Goal: Information Seeking & Learning: Learn about a topic

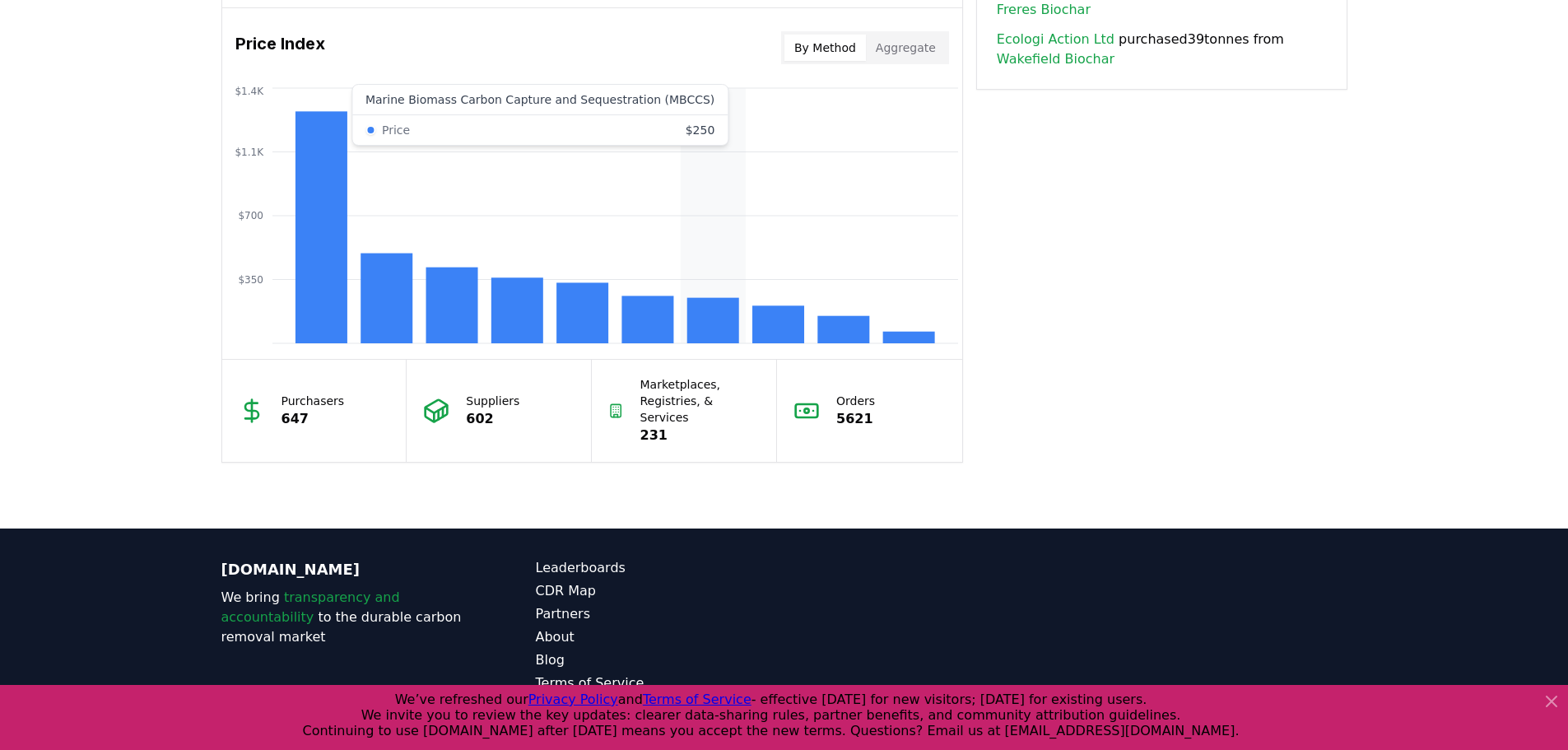
scroll to position [1389, 0]
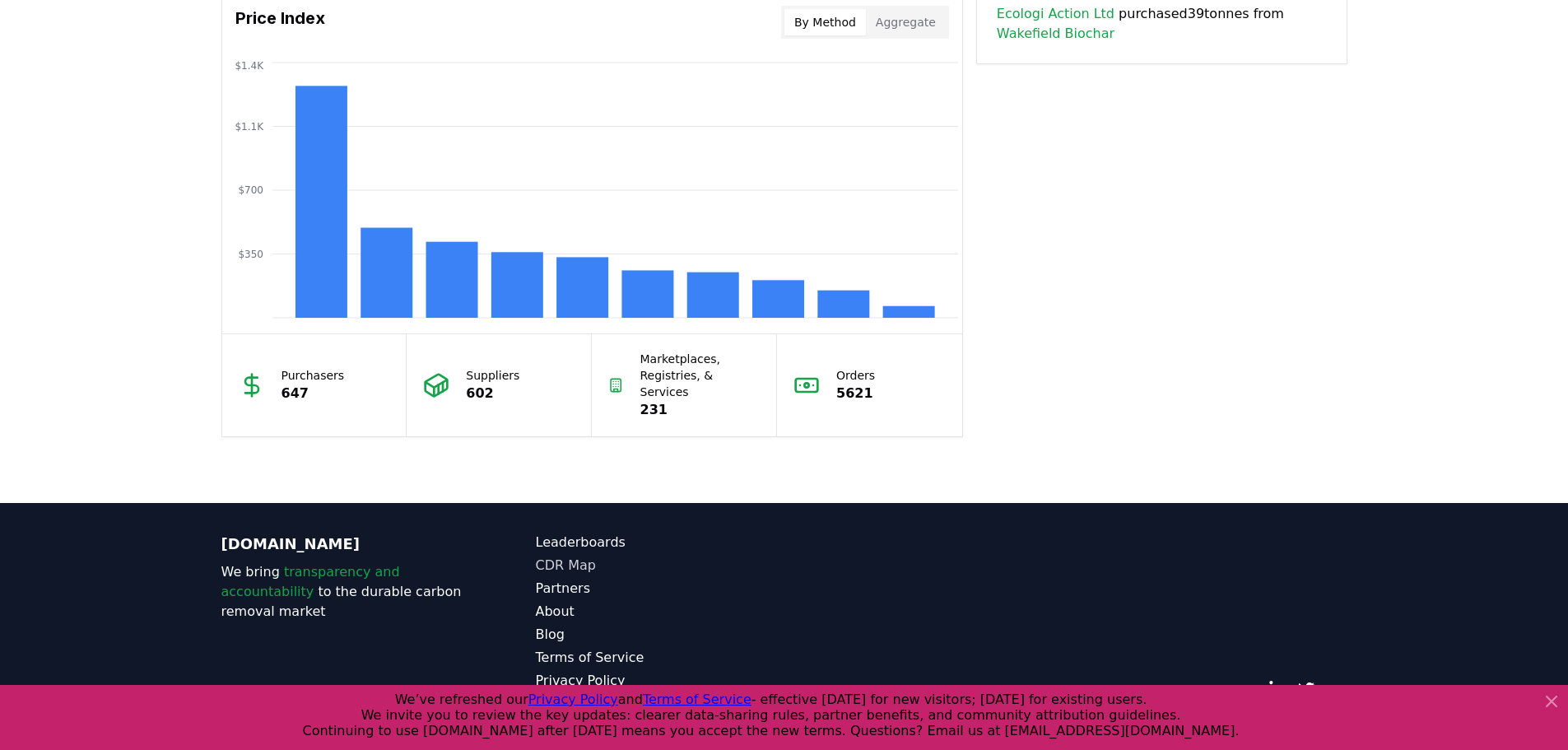
click at [574, 555] on link "CDR Map" at bounding box center [660, 565] width 249 height 19
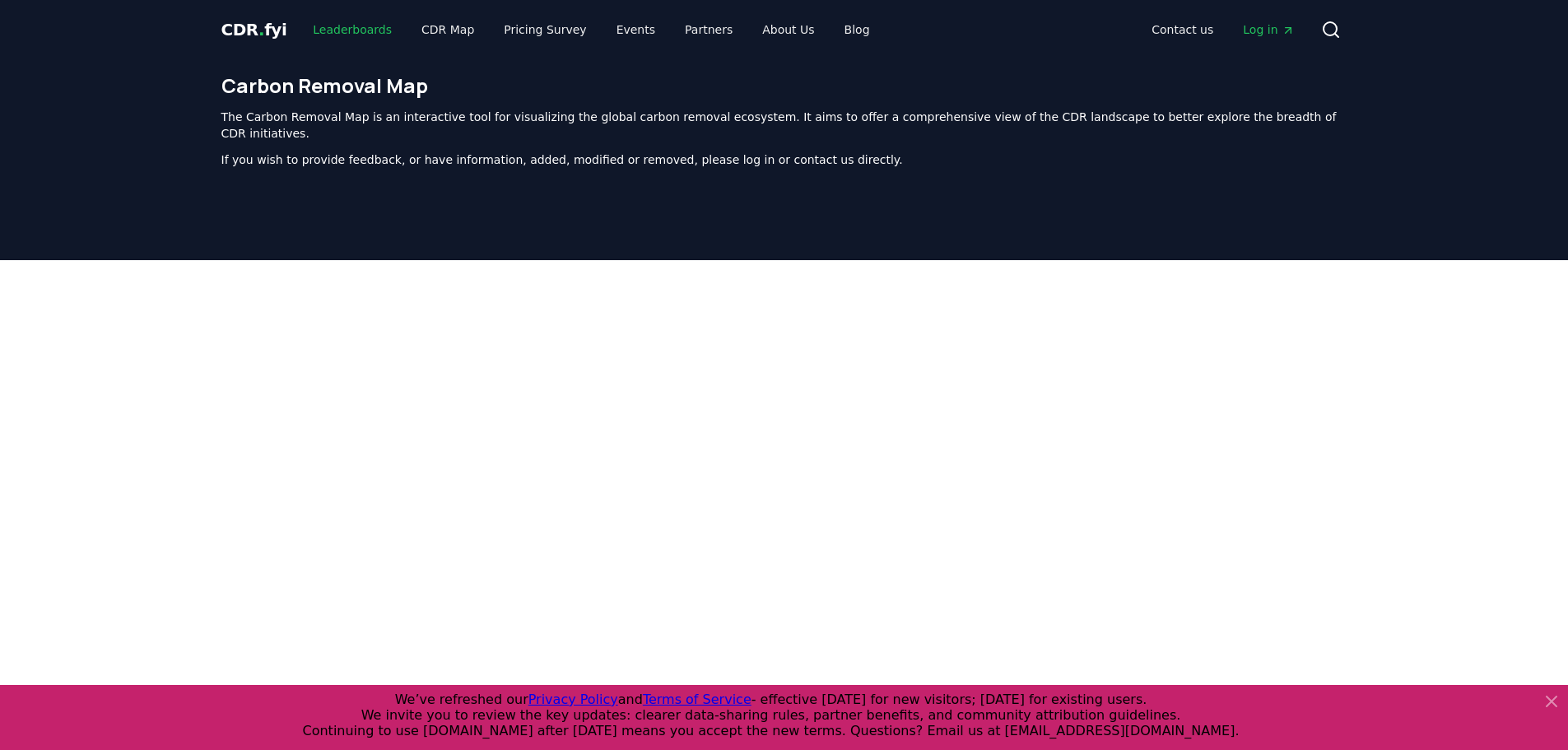
click at [345, 32] on link "Leaderboards" at bounding box center [351, 29] width 105 height 29
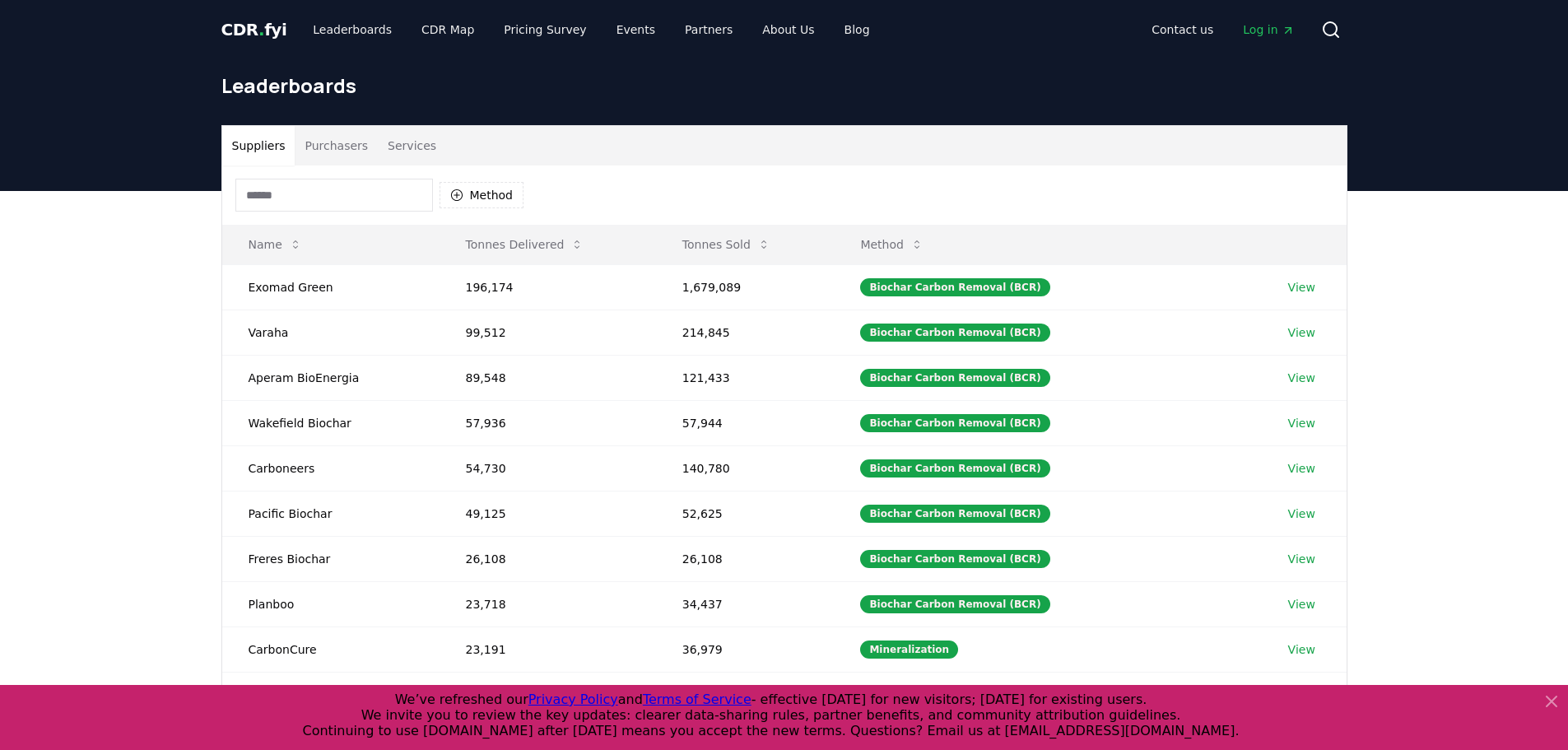
click at [308, 199] on input at bounding box center [334, 195] width 197 height 33
click at [506, 198] on button "Method" at bounding box center [482, 195] width 85 height 27
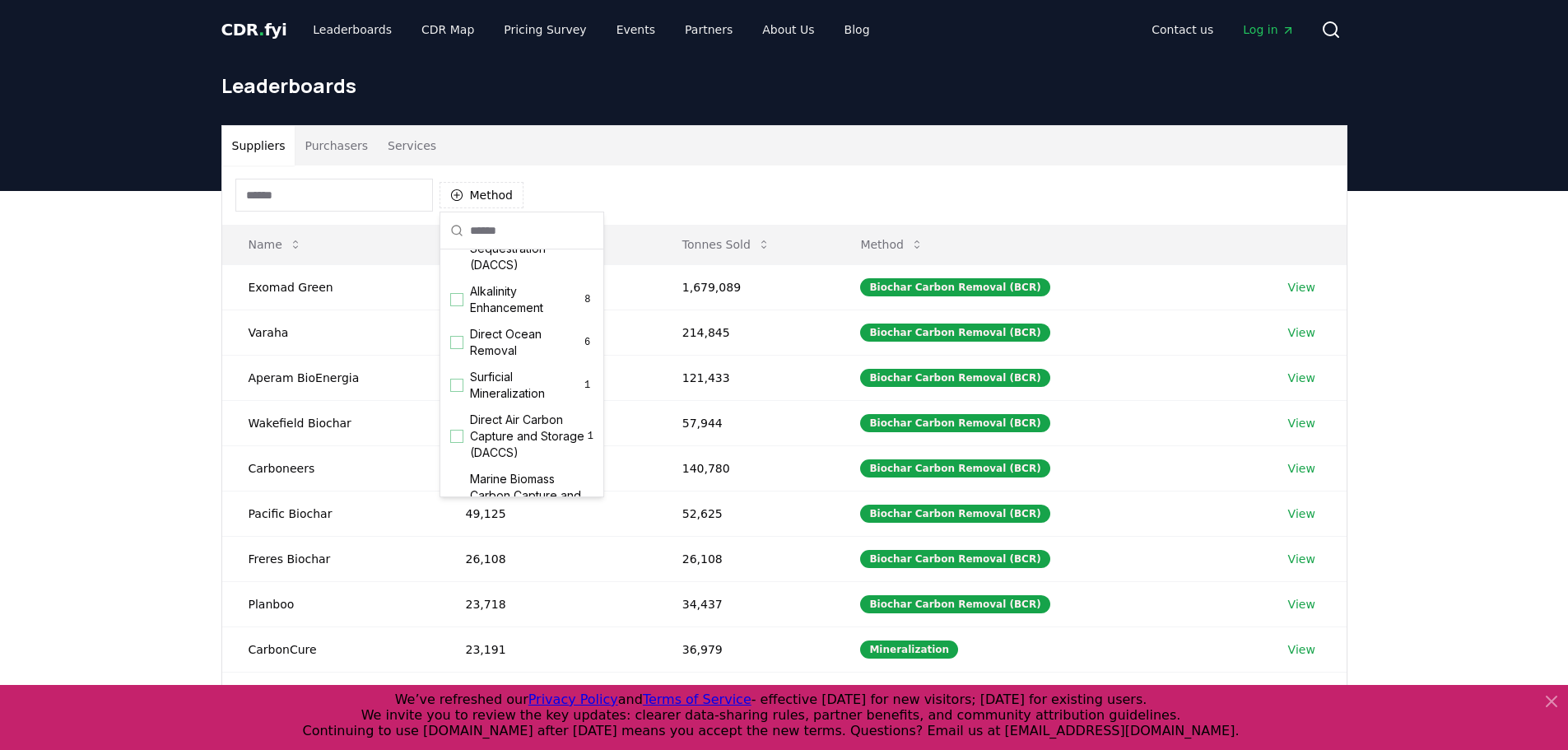
scroll to position [530, 0]
click at [462, 367] on div "Suggestions" at bounding box center [456, 364] width 13 height 13
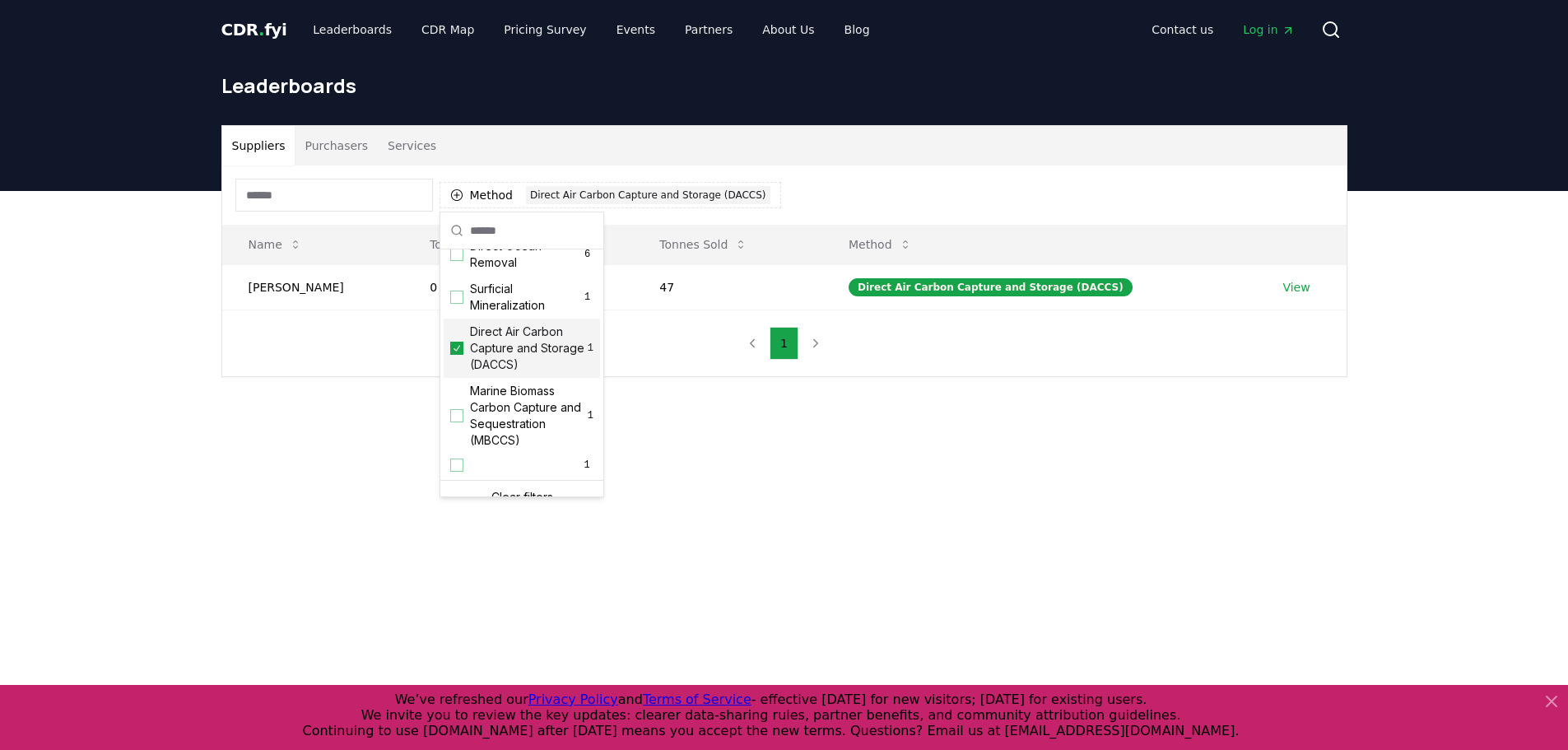
click at [758, 485] on main "Suppliers Purchasers Services Method 1 Direct Air Carbon Capture and Storage (D…" at bounding box center [784, 566] width 1568 height 750
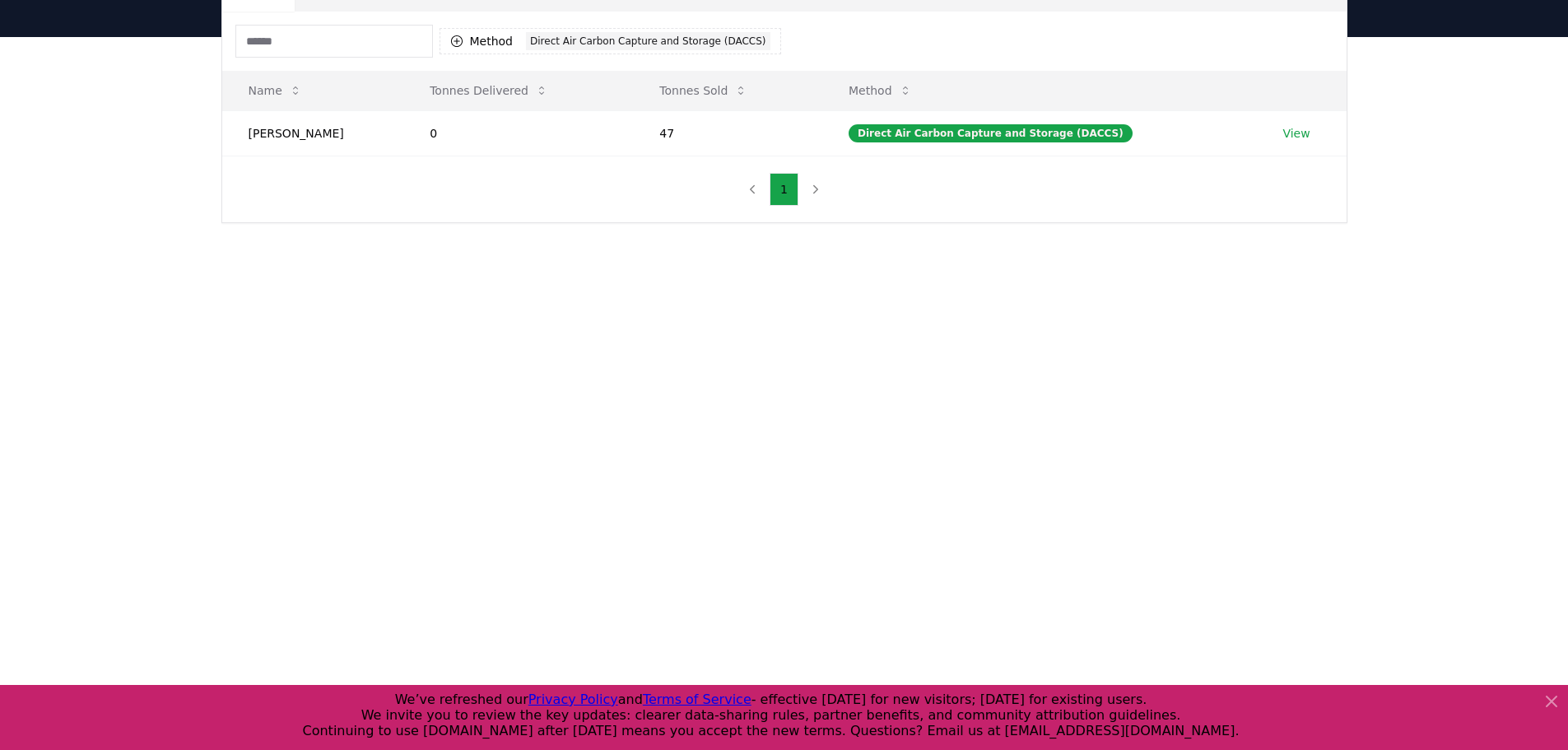
scroll to position [0, 0]
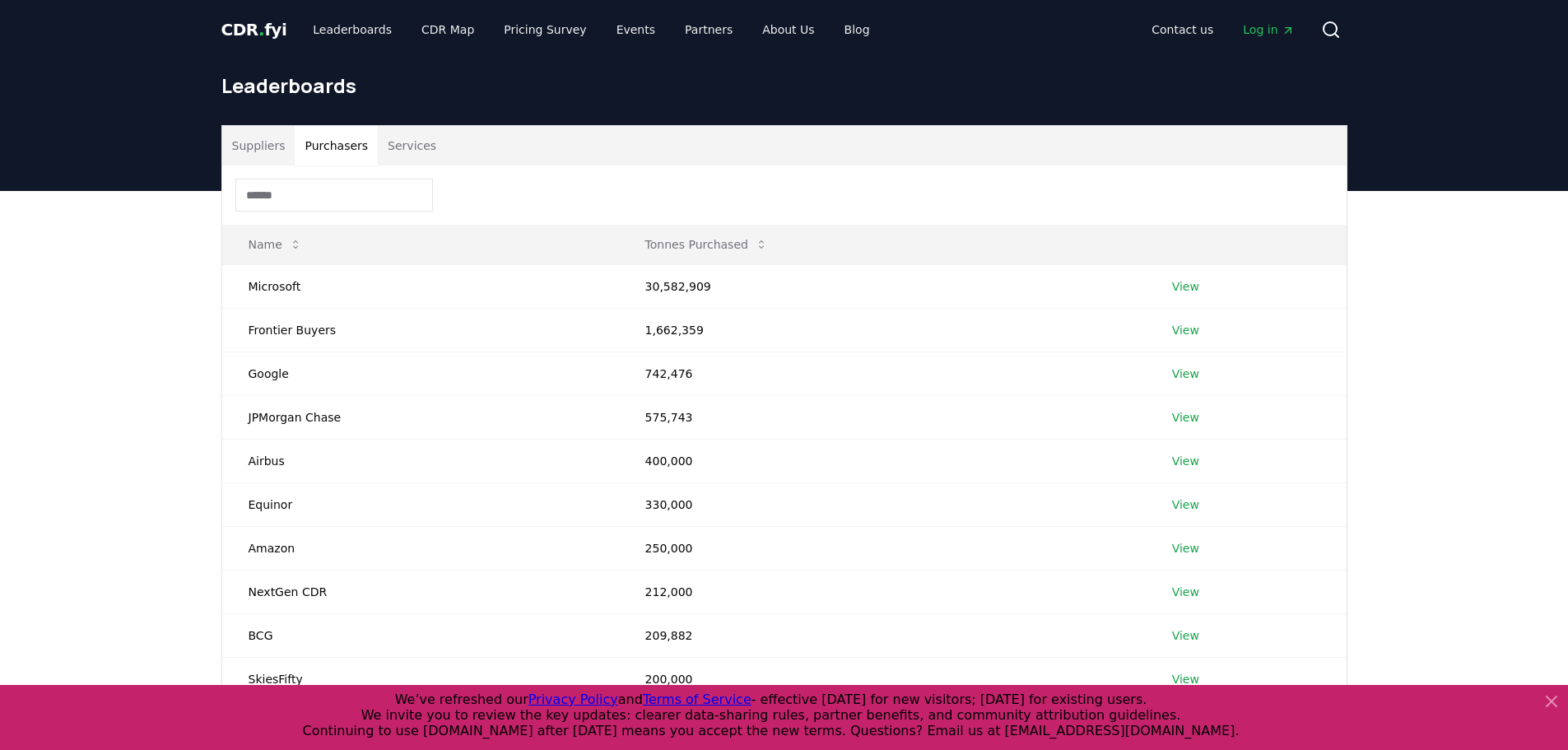
click at [348, 148] on button "Purchasers" at bounding box center [336, 145] width 83 height 40
click at [379, 197] on input at bounding box center [334, 195] width 197 height 33
click at [269, 244] on button "Name" at bounding box center [275, 244] width 80 height 33
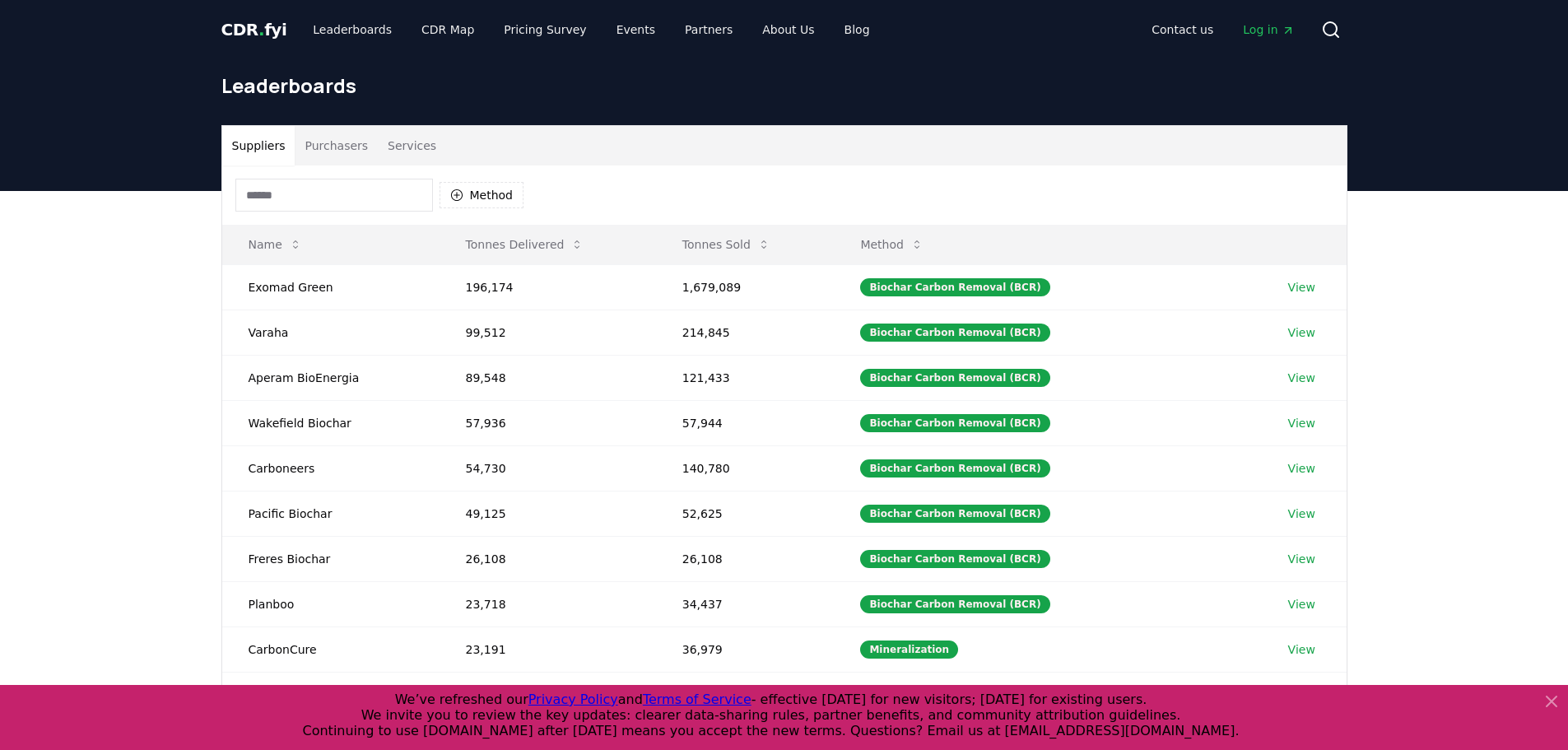
click at [264, 149] on button "Suppliers" at bounding box center [259, 145] width 73 height 40
click at [313, 150] on button "Purchasers" at bounding box center [336, 145] width 83 height 40
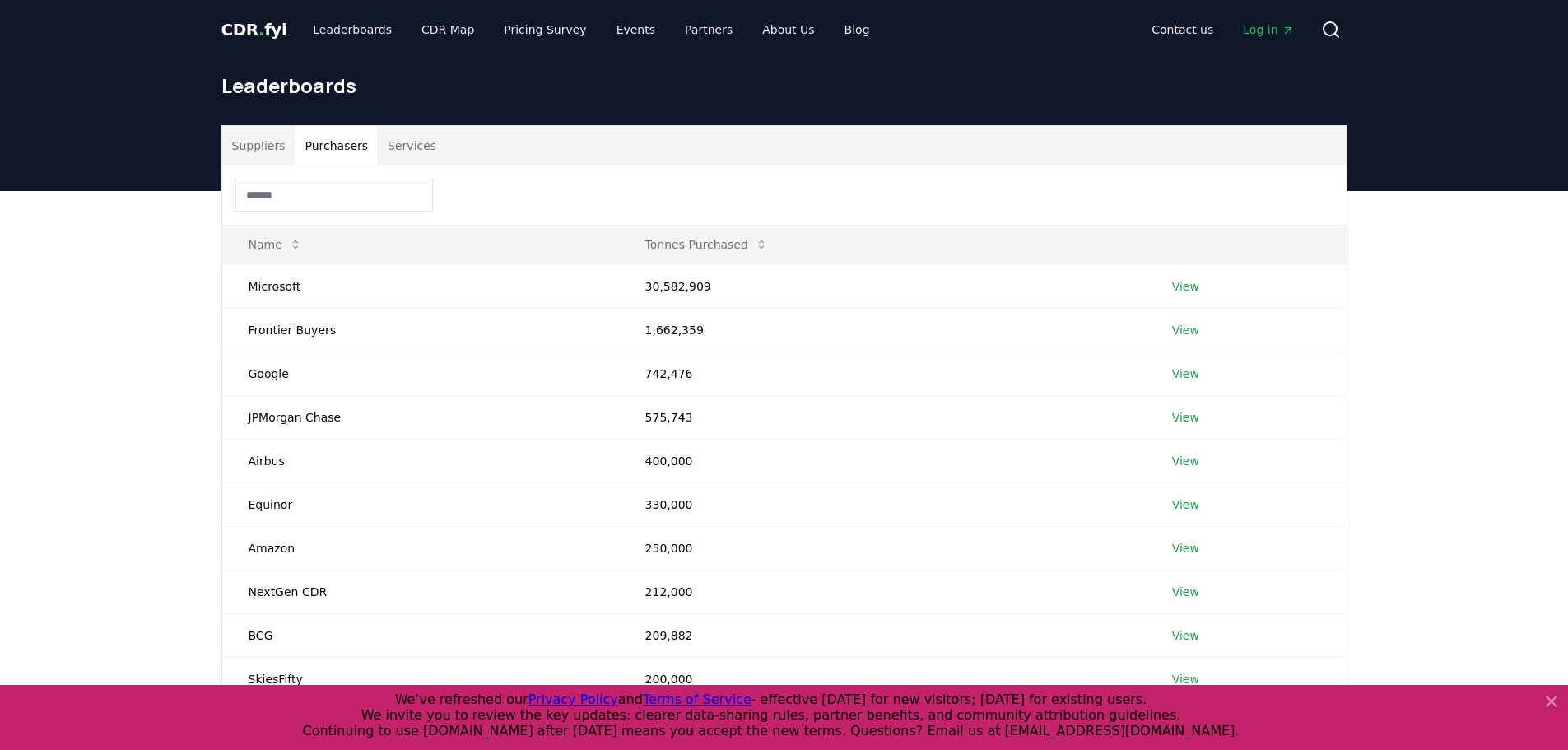
click at [394, 147] on button "Services" at bounding box center [412, 145] width 68 height 40
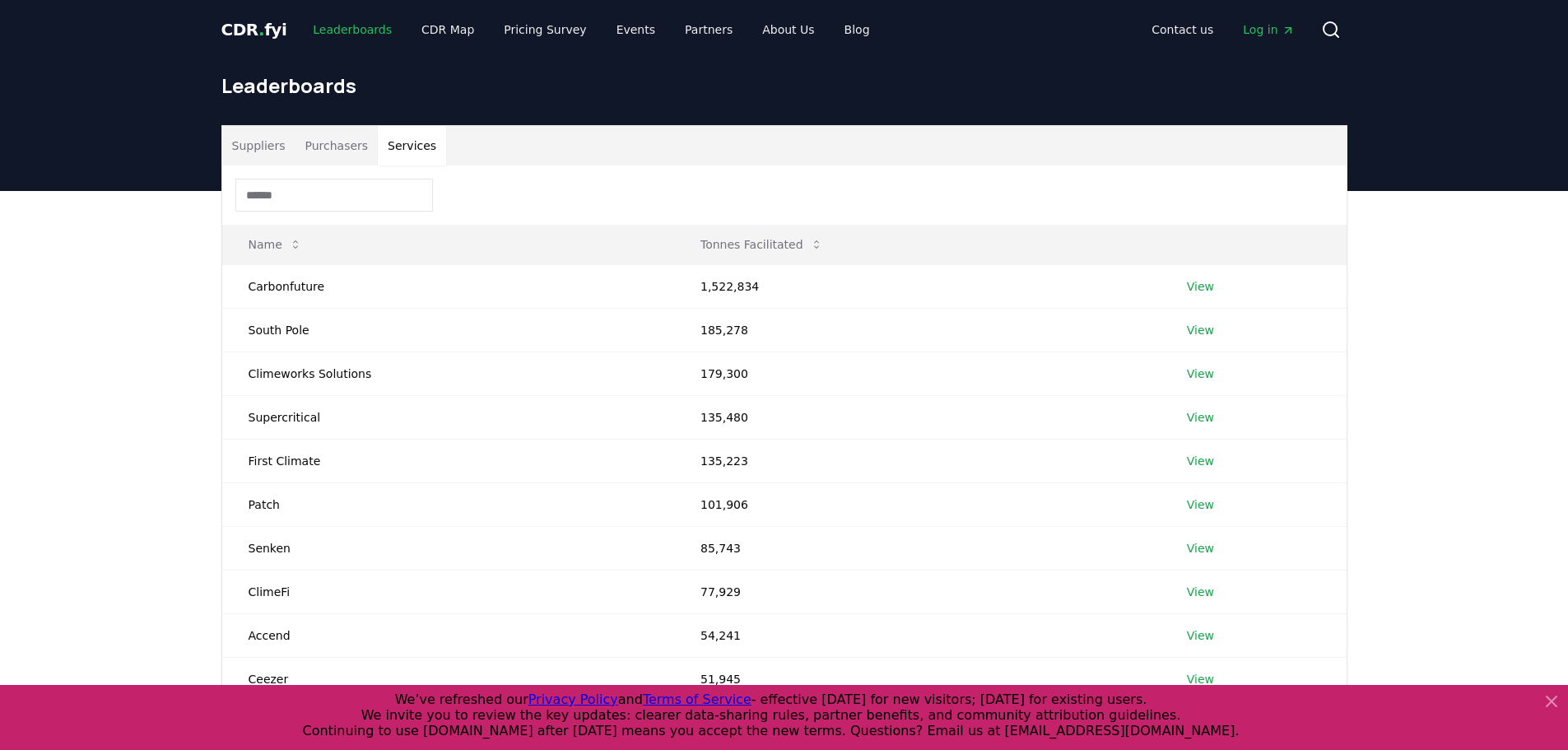
click at [330, 29] on link "Leaderboards" at bounding box center [351, 29] width 105 height 29
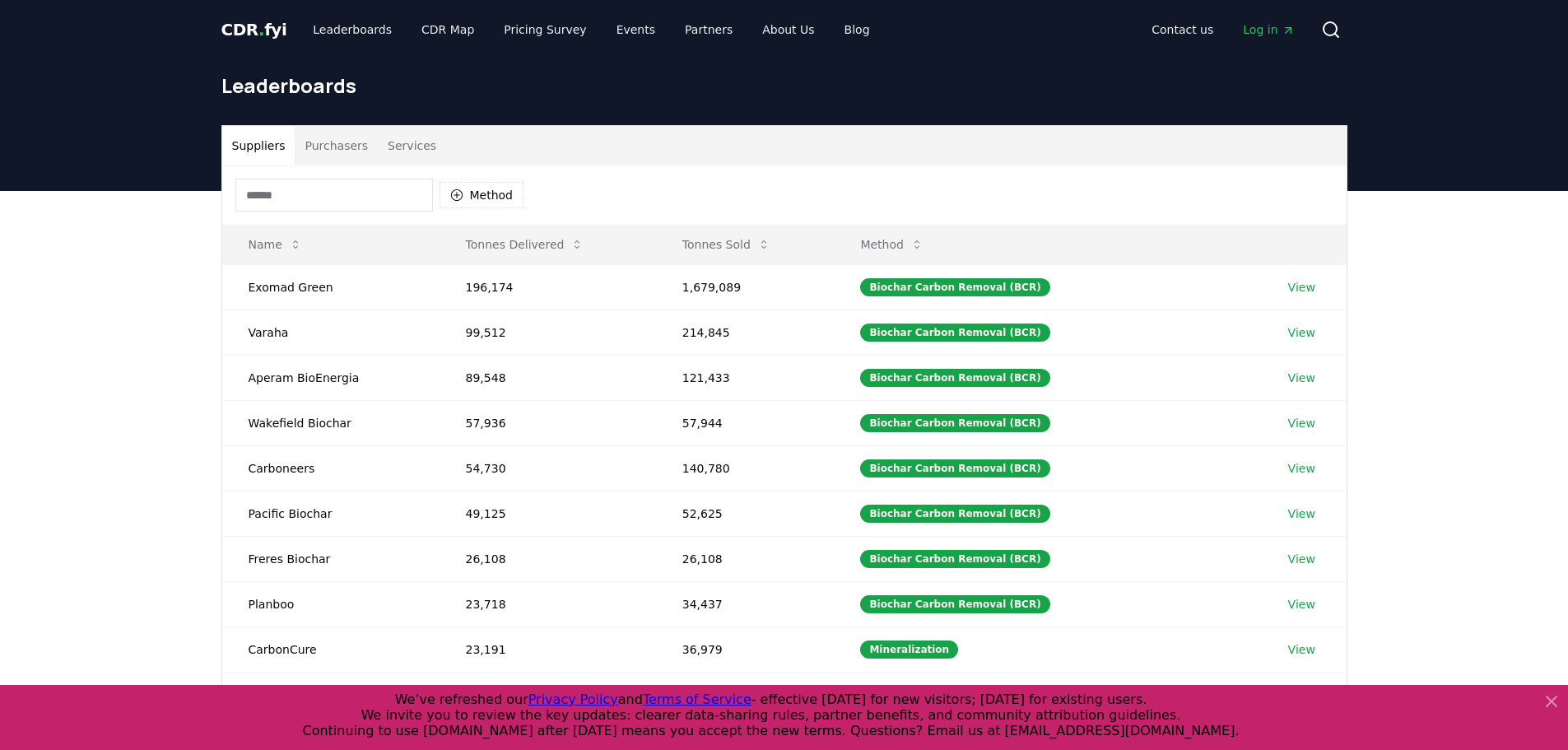
click at [1552, 701] on icon at bounding box center [1551, 700] width 10 height 10
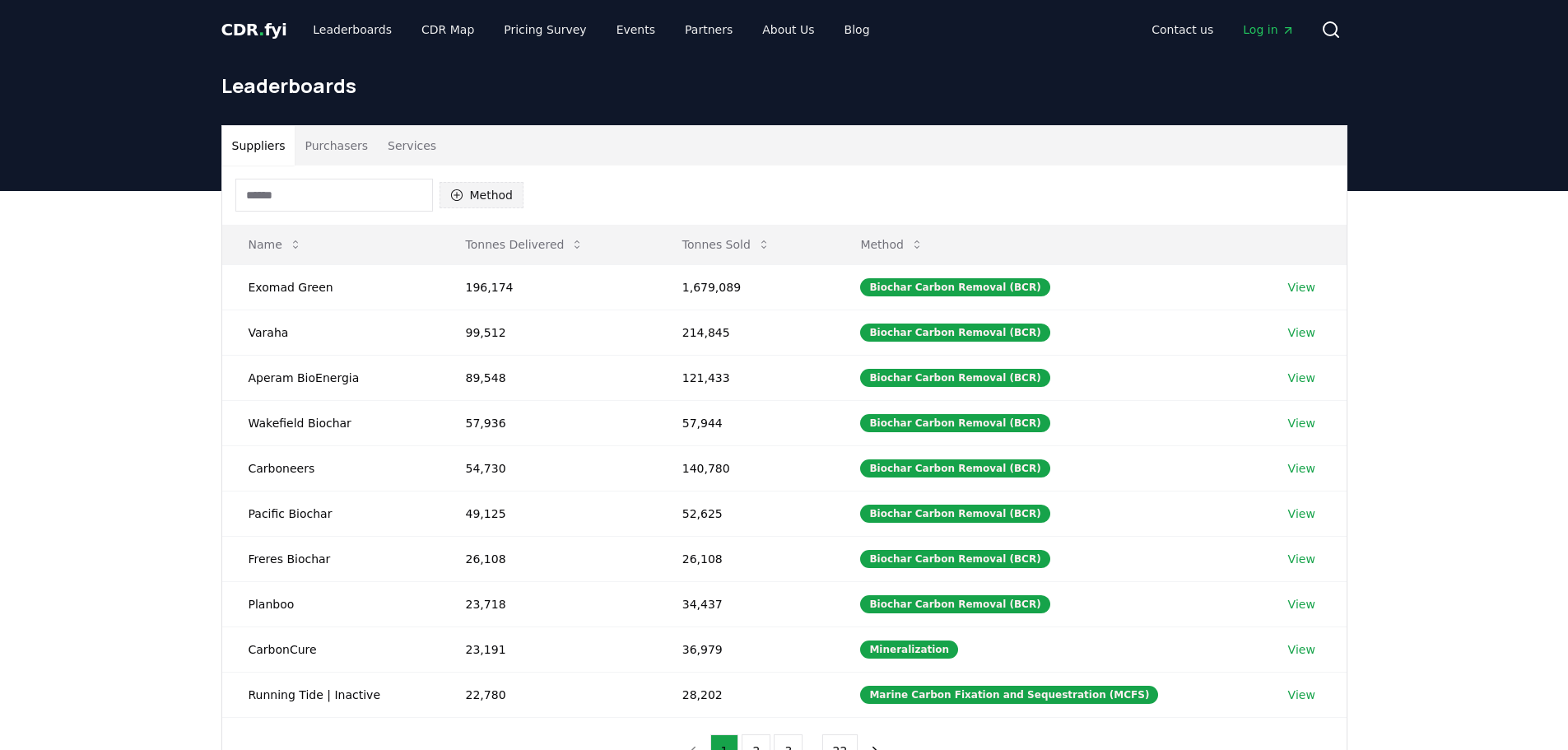
click at [509, 203] on button "Method" at bounding box center [482, 195] width 85 height 27
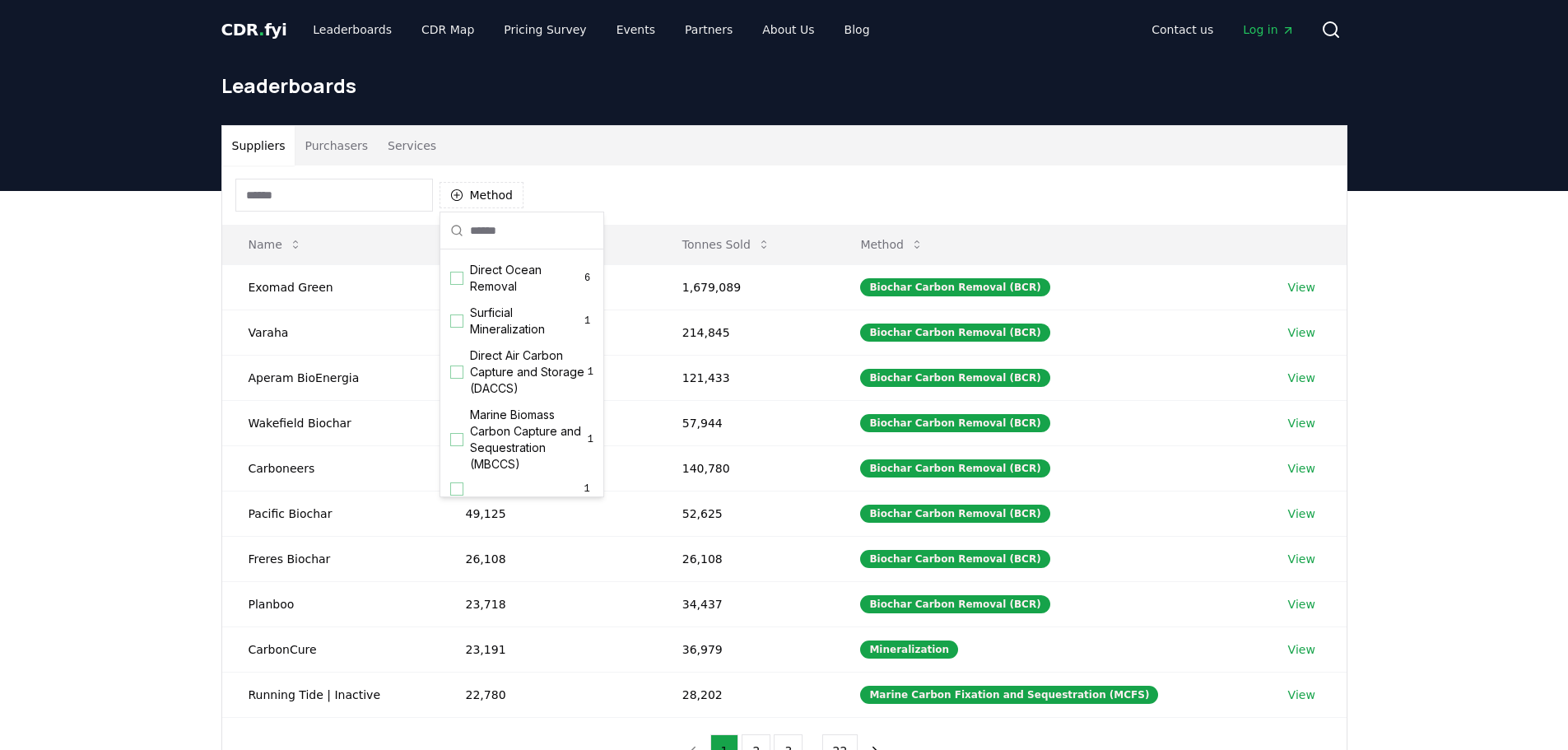
scroll to position [515, 0]
click at [455, 371] on div "Suggestions" at bounding box center [456, 364] width 13 height 13
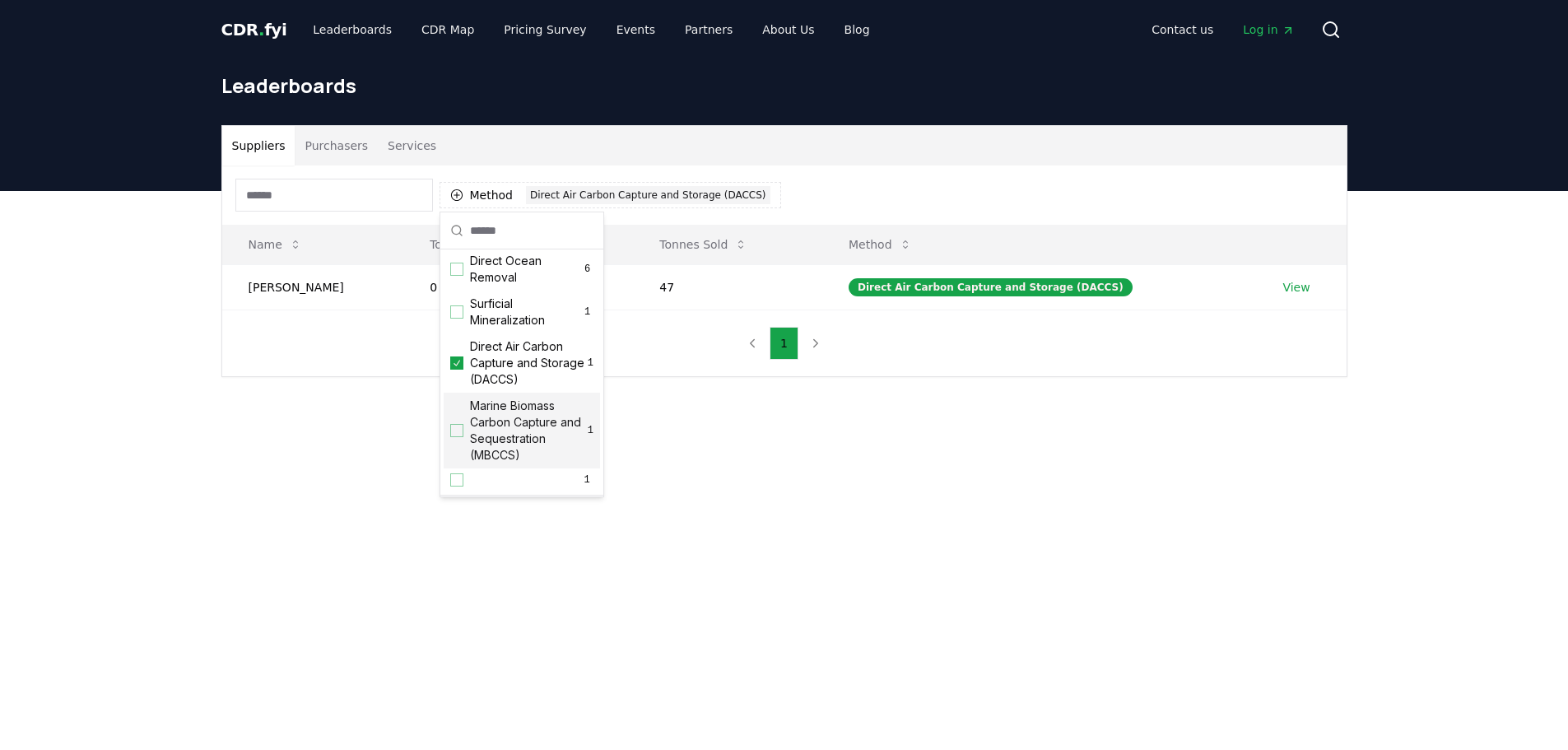
click at [660, 467] on main "Suppliers Purchasers Services Method 1 Direct Air Carbon Capture and Storage (D…" at bounding box center [784, 566] width 1568 height 750
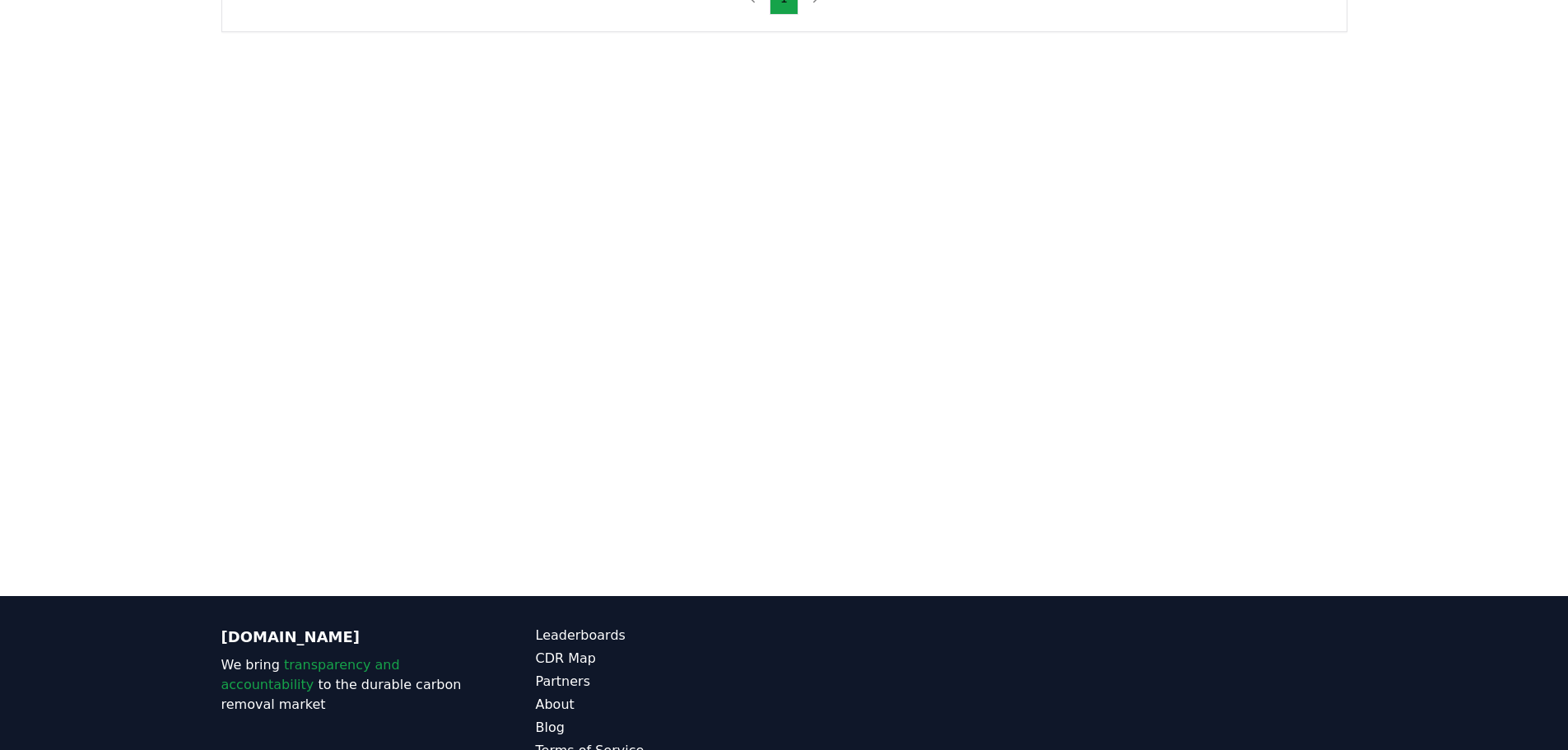
scroll to position [0, 0]
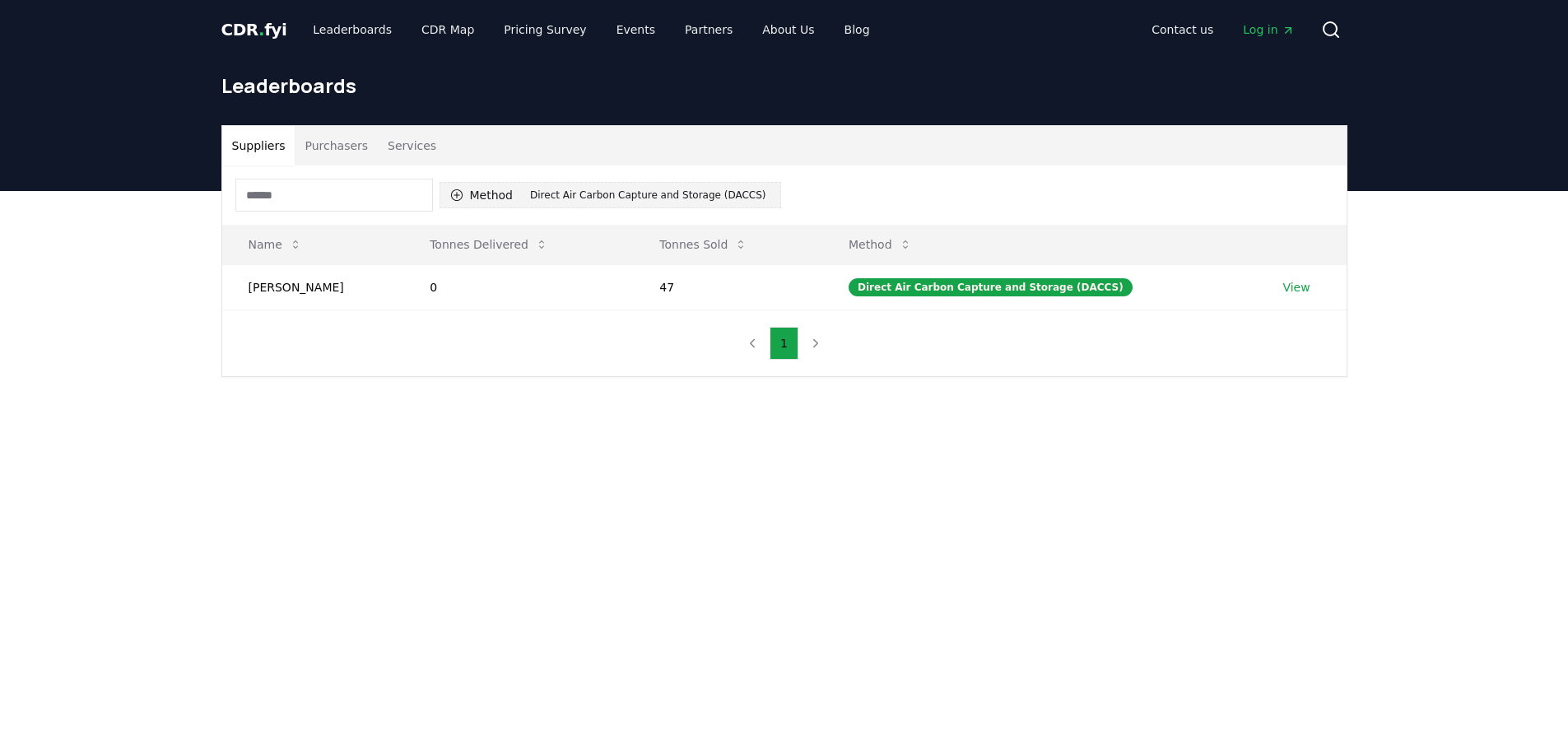
click at [504, 197] on button "Method 1 Direct Air Carbon Capture and Storage (DACCS)" at bounding box center [610, 195] width 342 height 27
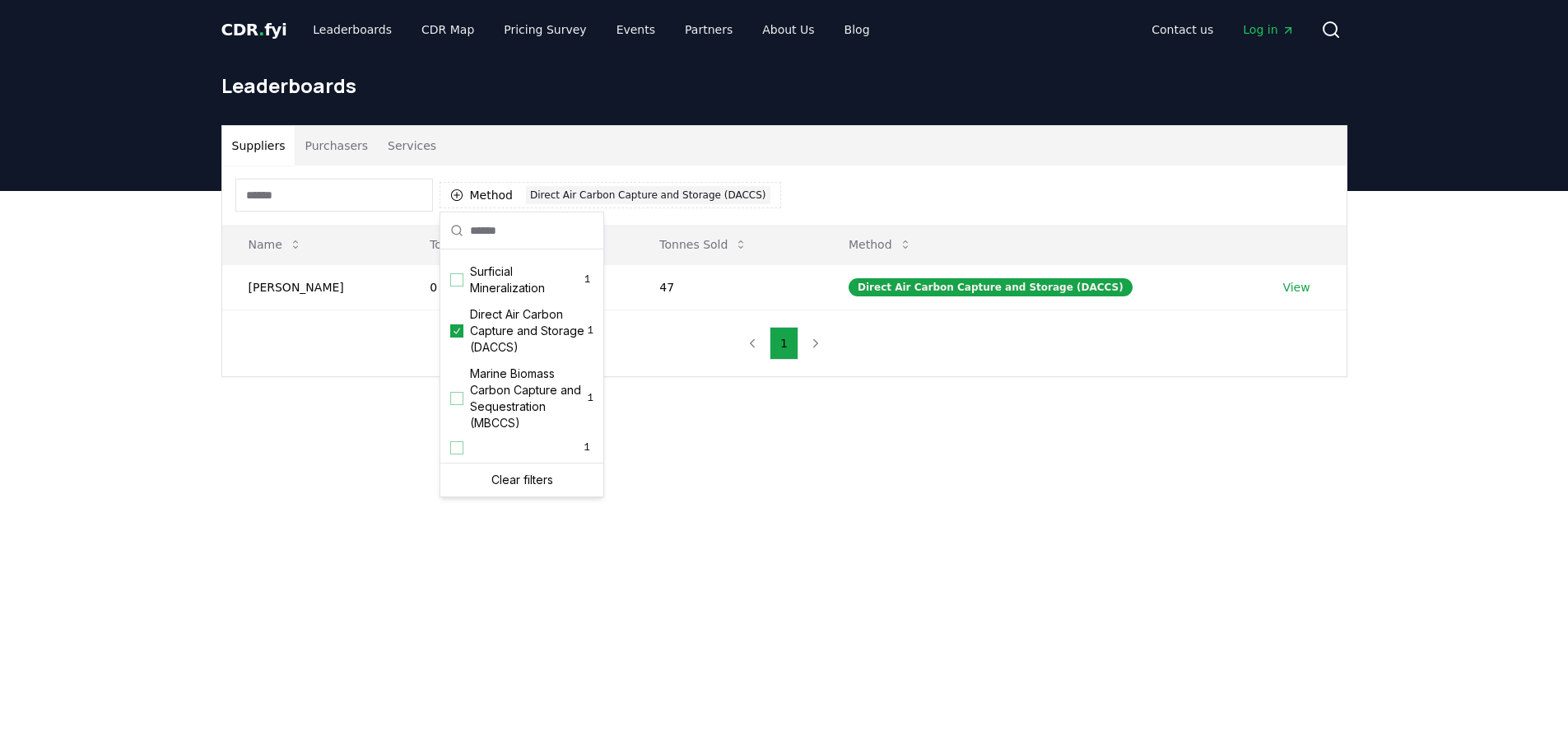
scroll to position [554, 0]
click at [461, 335] on icon "Suggestions" at bounding box center [456, 330] width 12 height 13
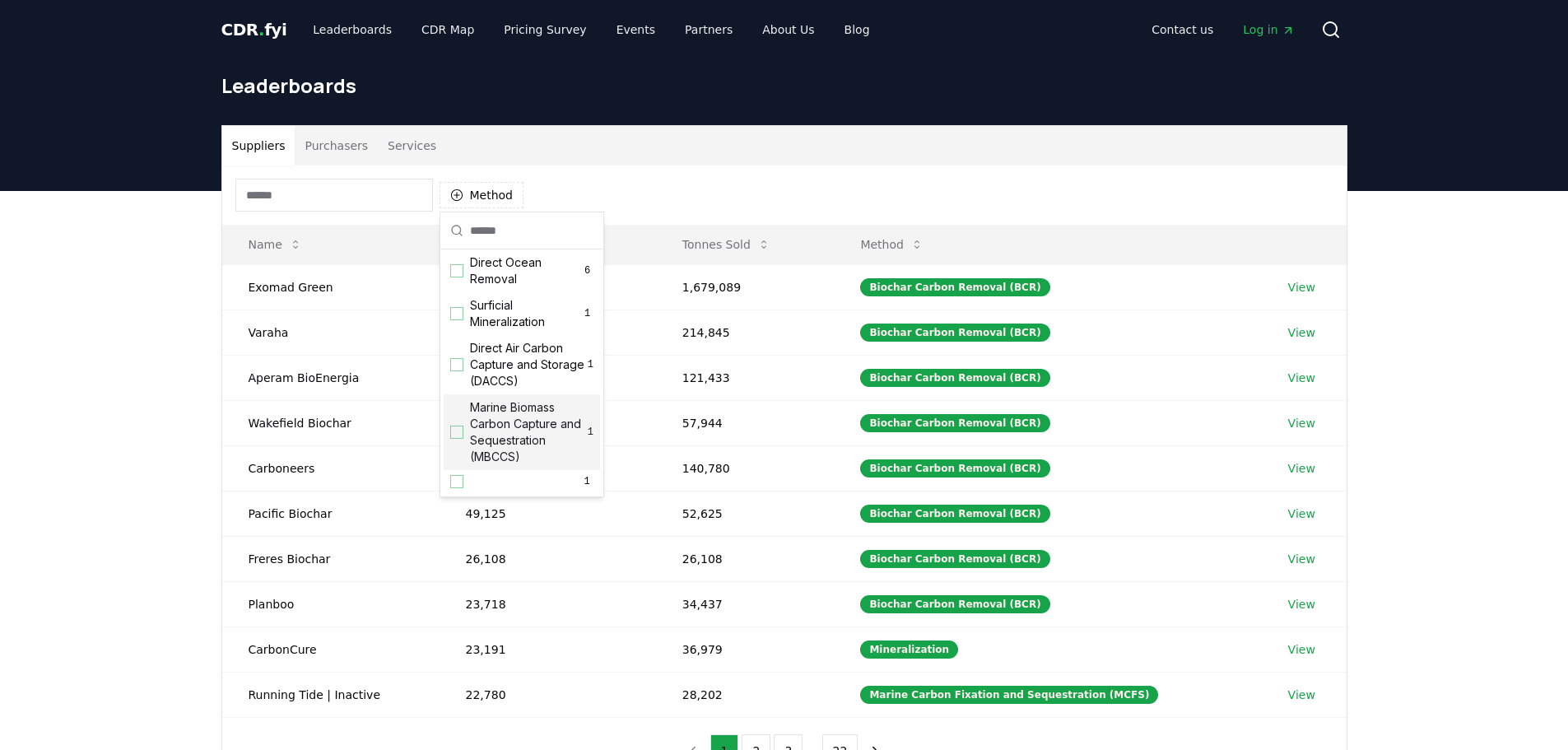
click at [601, 98] on h1 "Leaderboards" at bounding box center [784, 86] width 1126 height 27
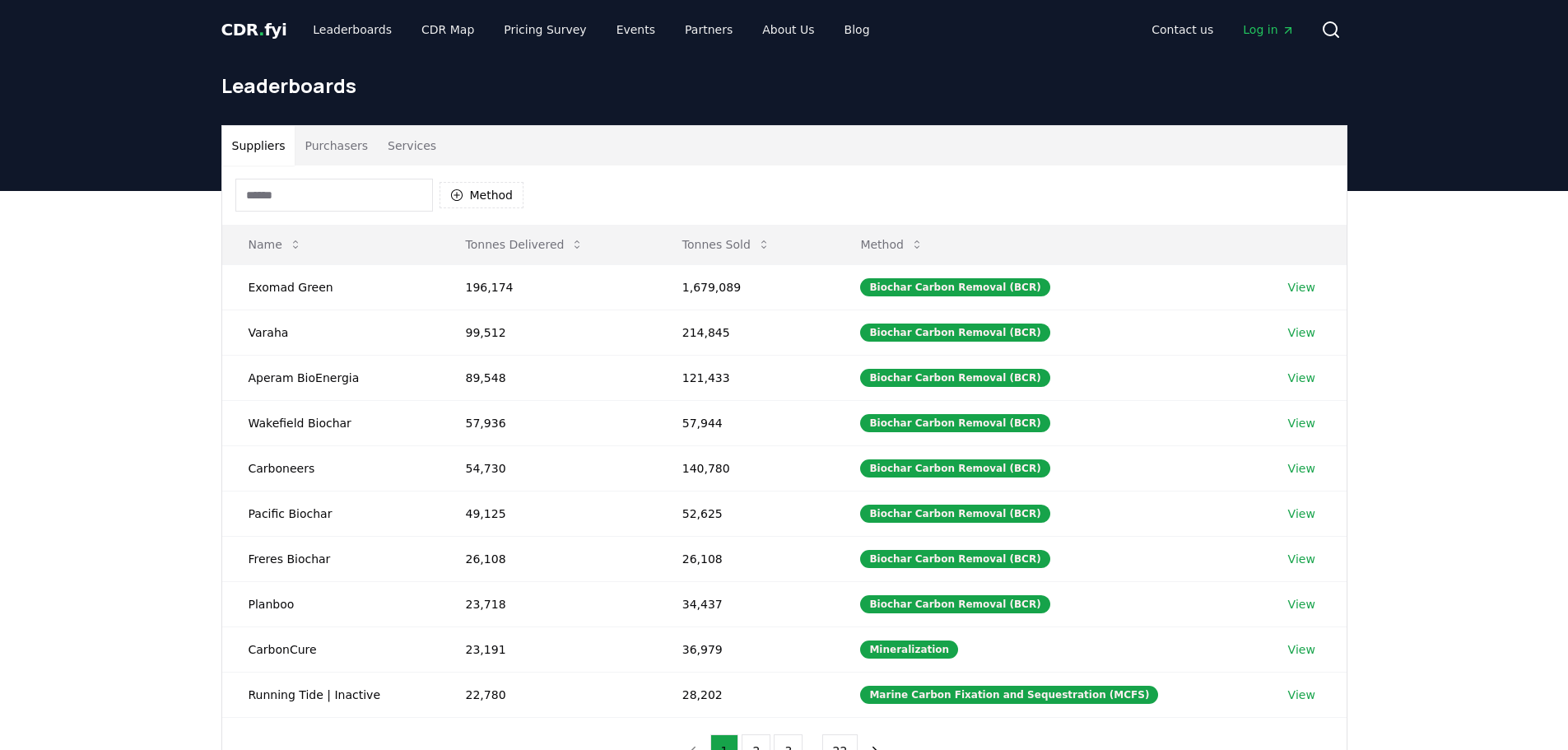
click at [315, 208] on input at bounding box center [334, 195] width 197 height 33
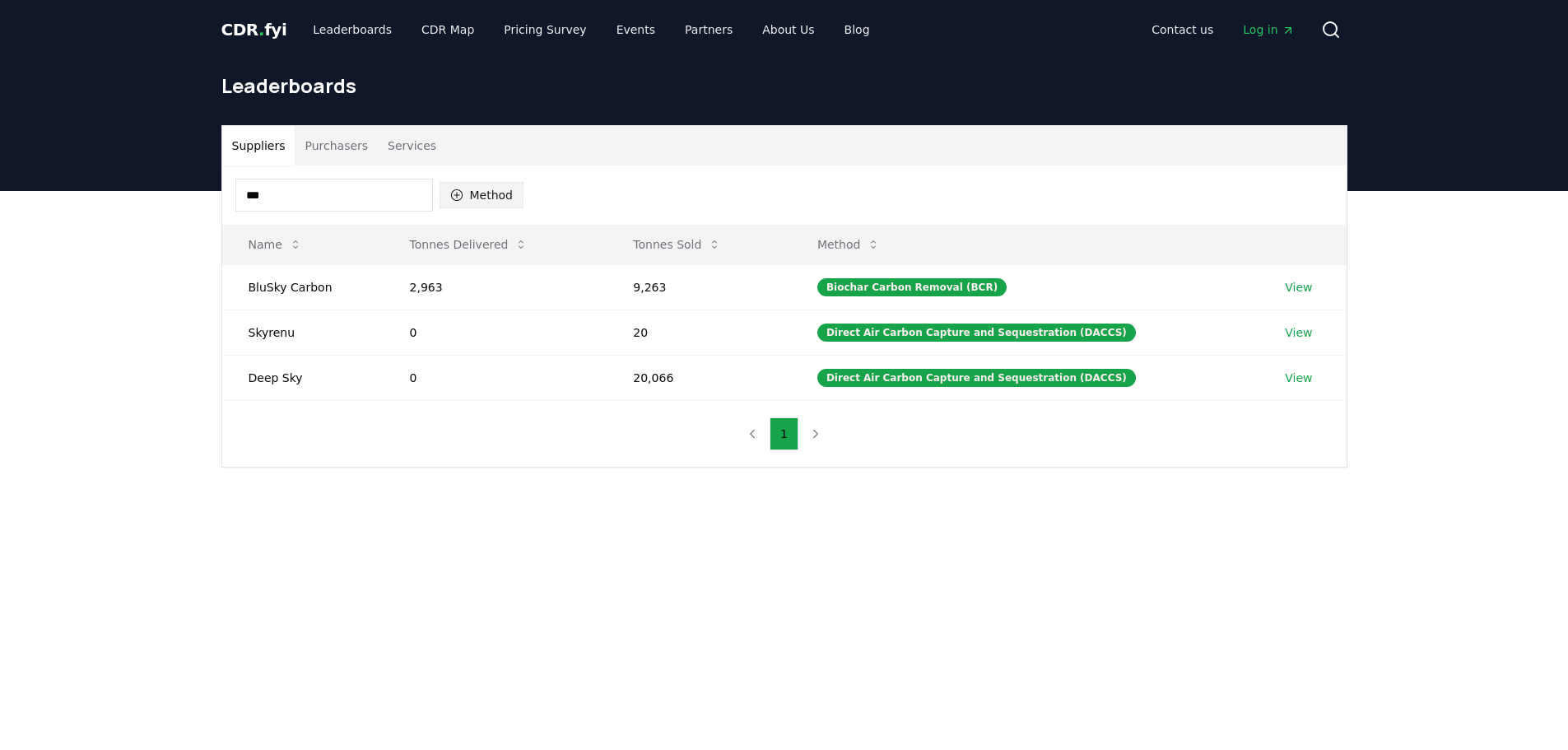
click at [496, 196] on button "Method" at bounding box center [482, 195] width 85 height 27
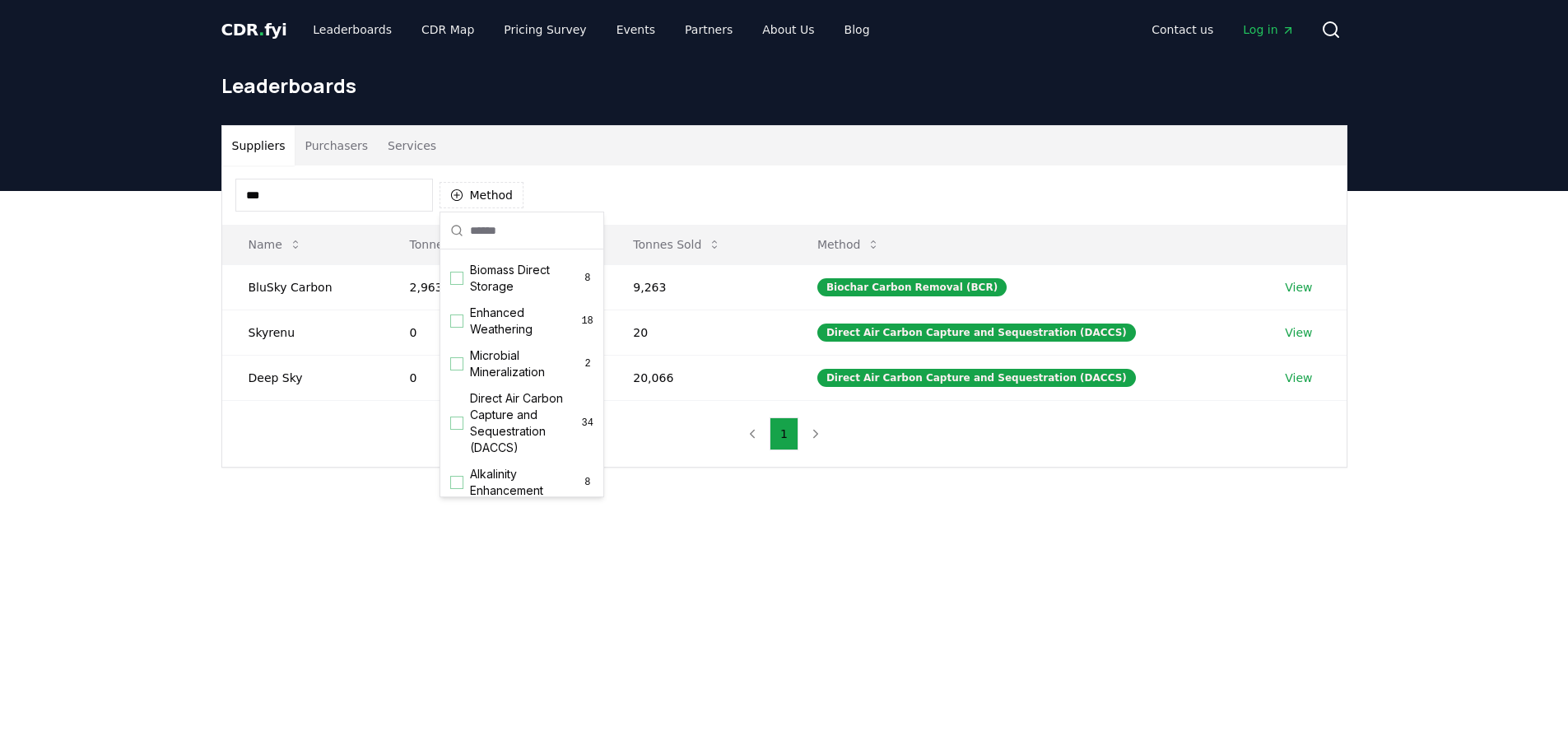
scroll to position [276, 0]
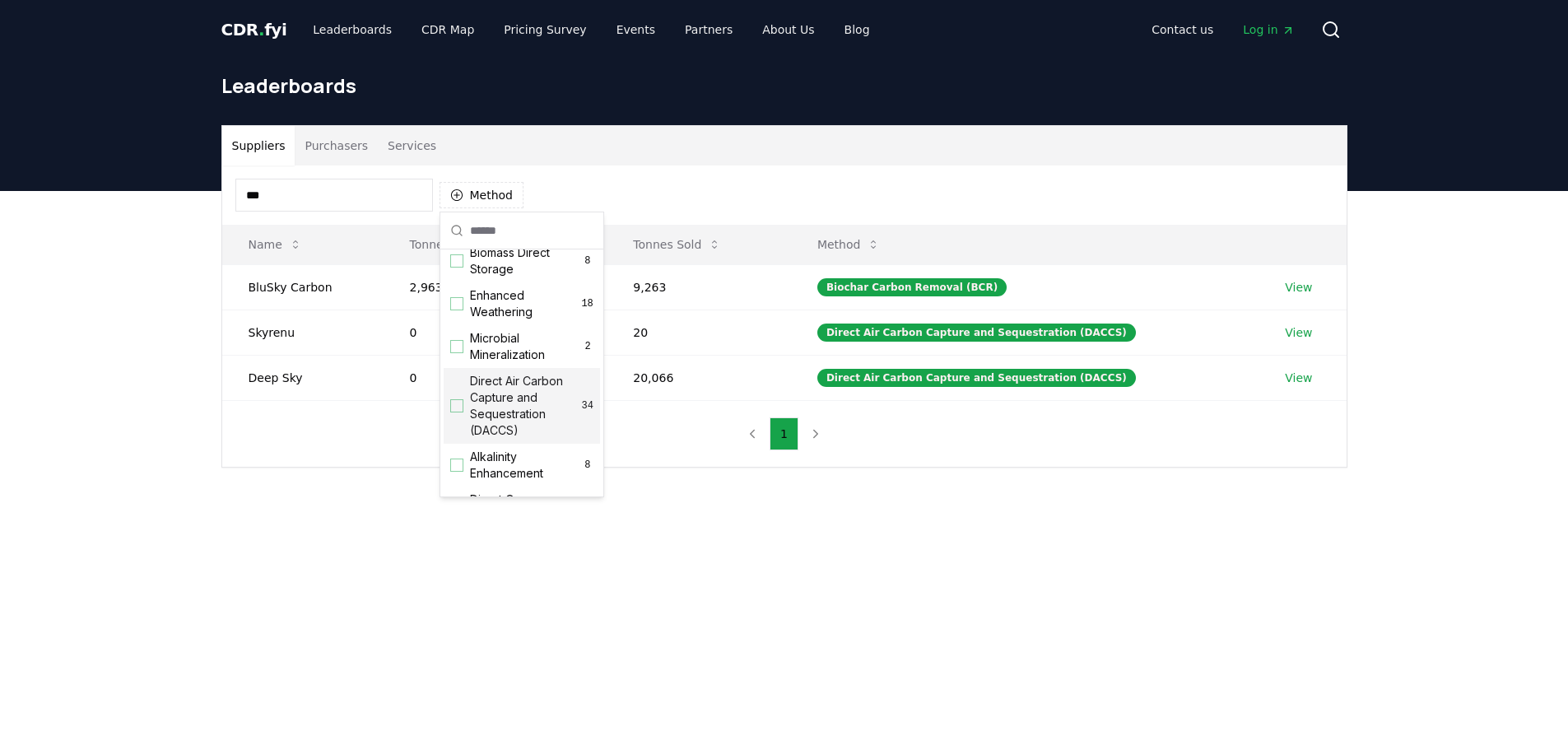
click at [451, 413] on div "Suggestions" at bounding box center [456, 406] width 13 height 13
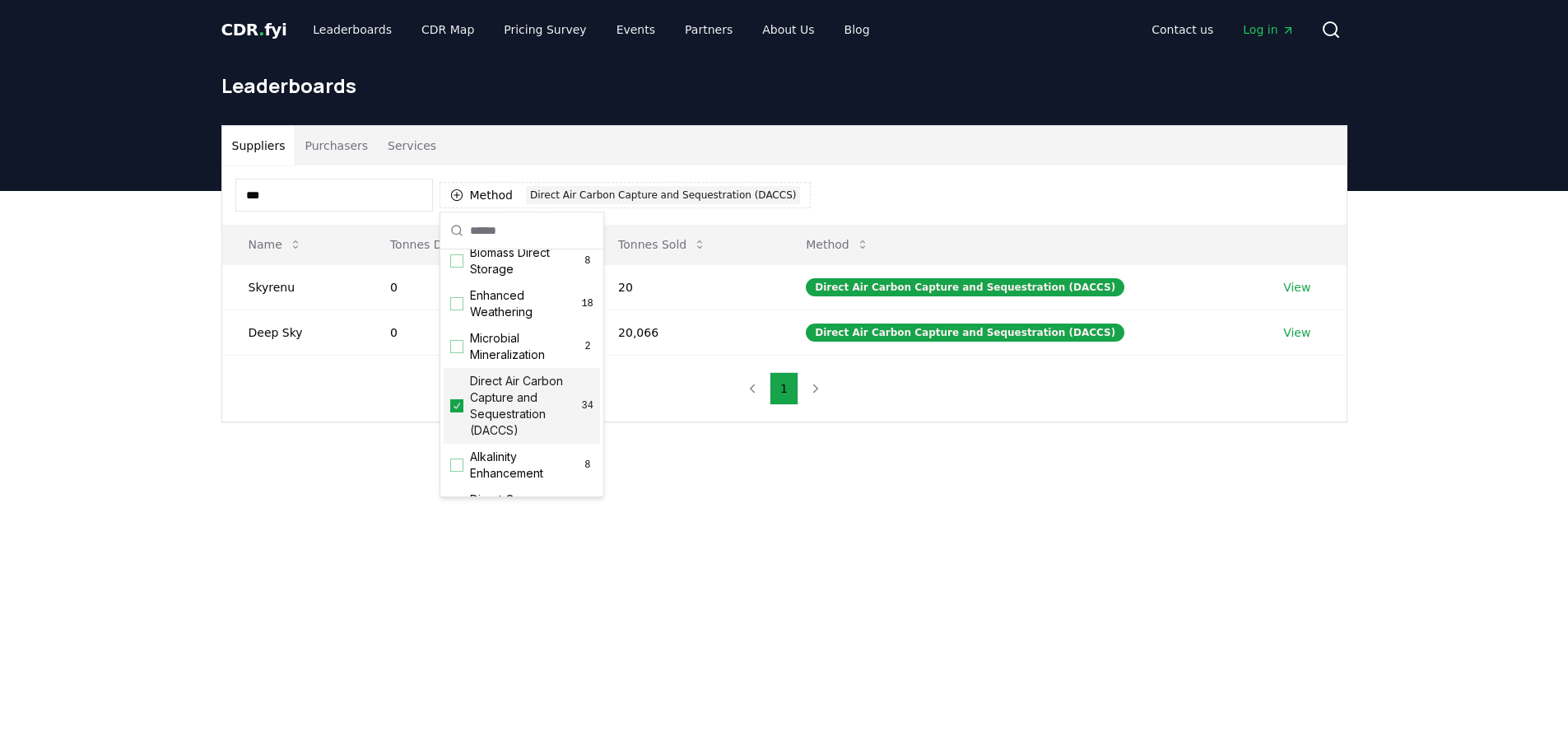
click at [730, 483] on div "Suppliers Purchasers Services *** Method 1 Direct Air Carbon Capture and Seques…" at bounding box center [784, 340] width 1568 height 298
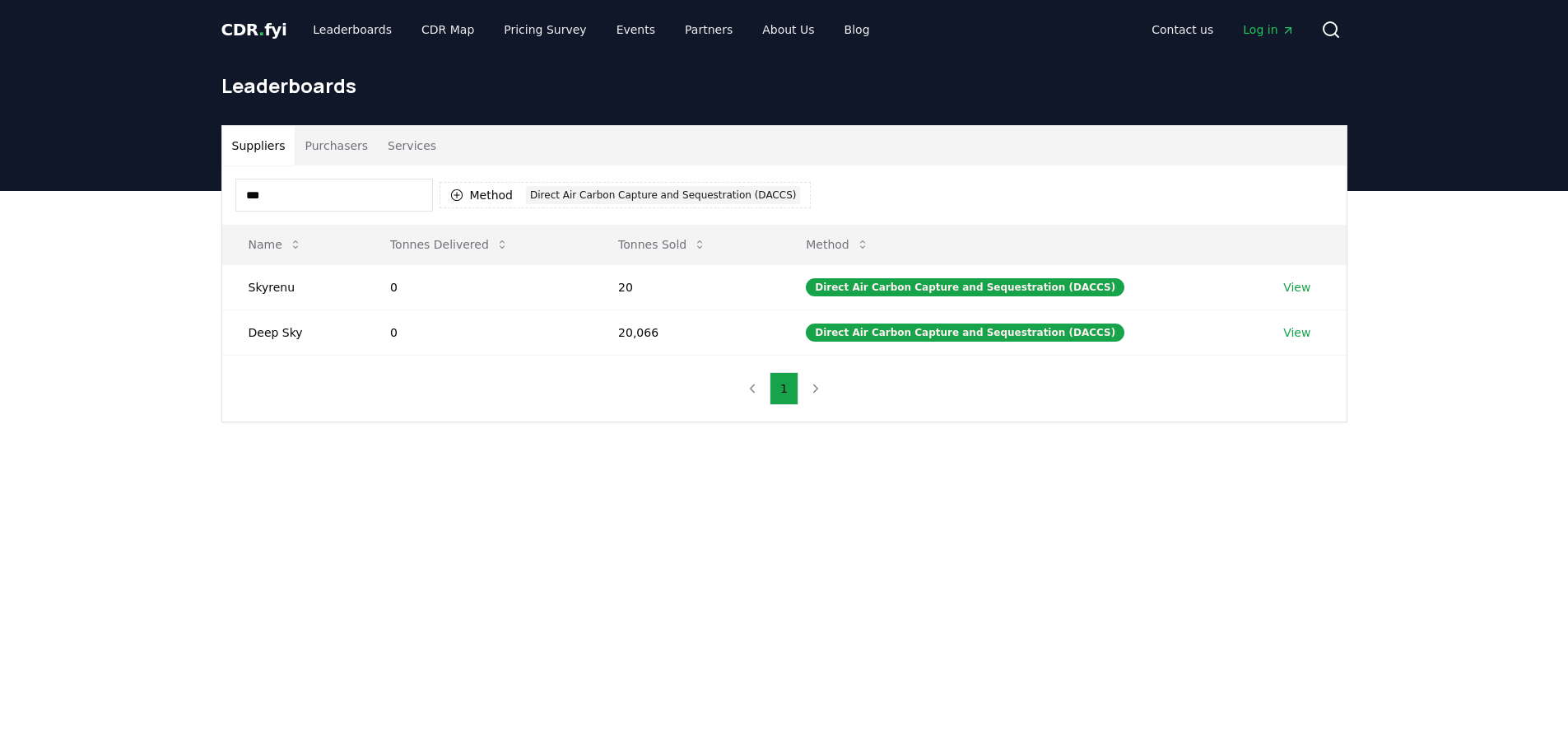
click at [752, 389] on nav "1" at bounding box center [784, 388] width 91 height 33
click at [815, 385] on nav "1" at bounding box center [784, 388] width 91 height 33
click at [294, 194] on input "***" at bounding box center [334, 195] width 197 height 33
type input "*"
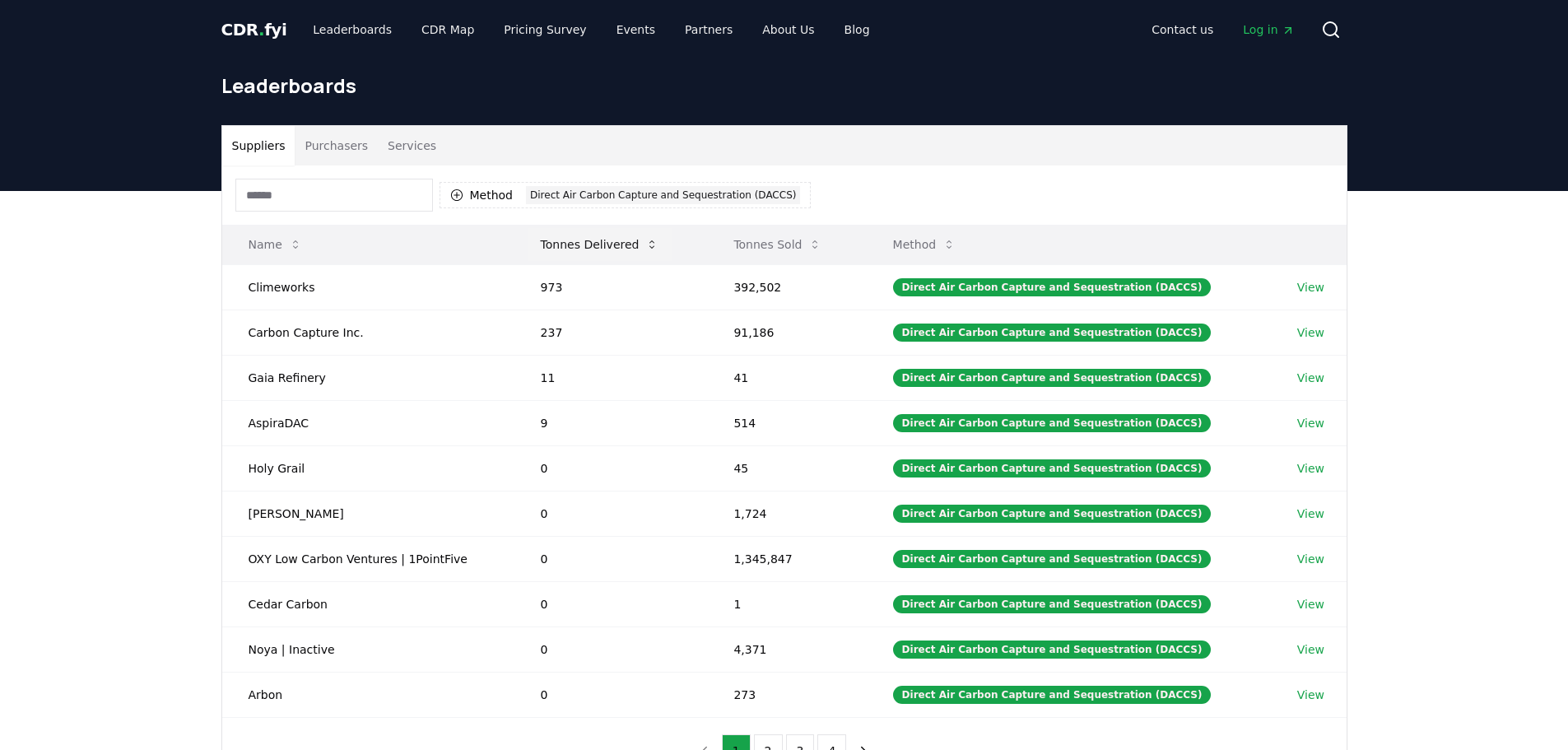
click at [605, 240] on button "Tonnes Delivered" at bounding box center [600, 244] width 145 height 33
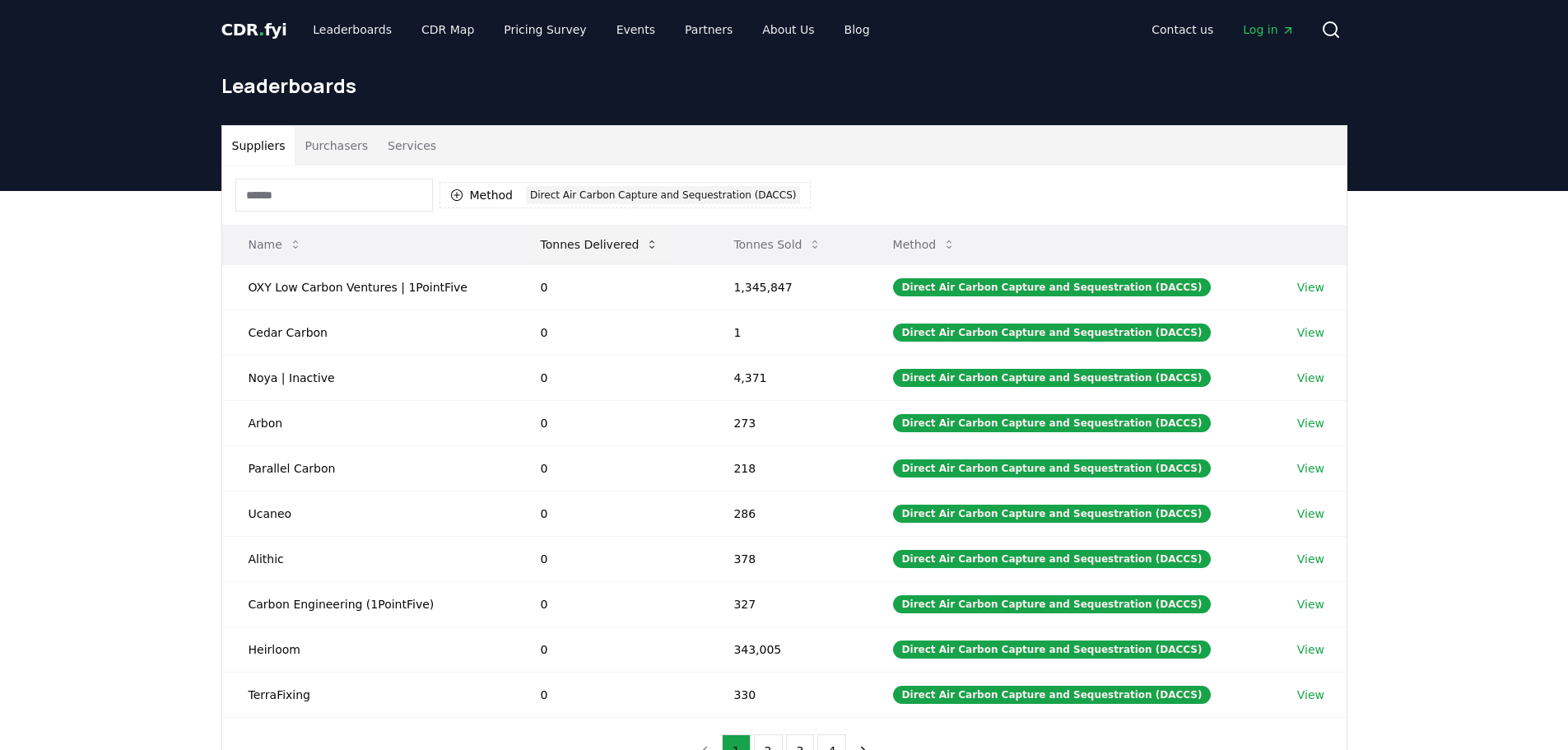
click at [599, 239] on button "Tonnes Delivered" at bounding box center [600, 244] width 145 height 33
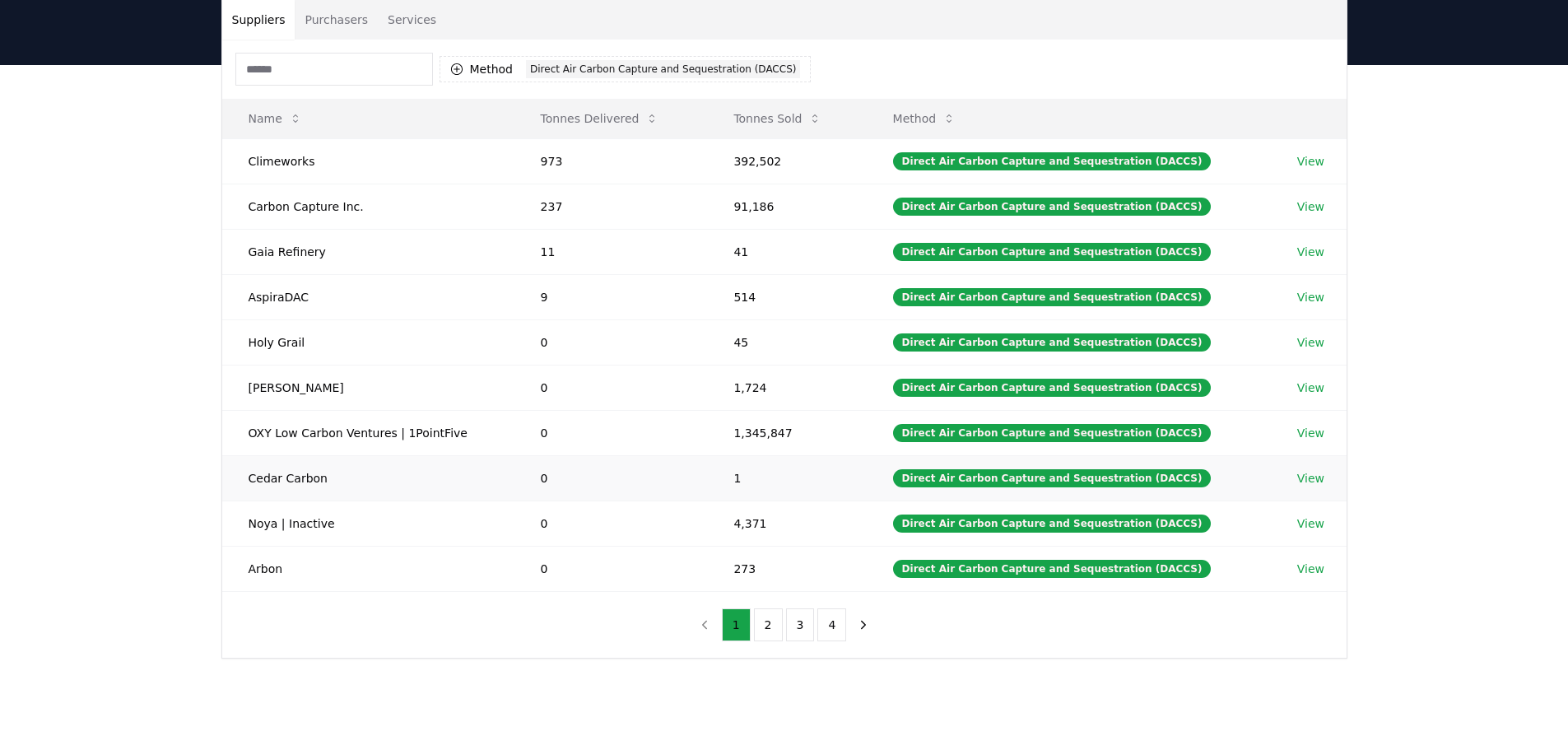
scroll to position [165, 0]
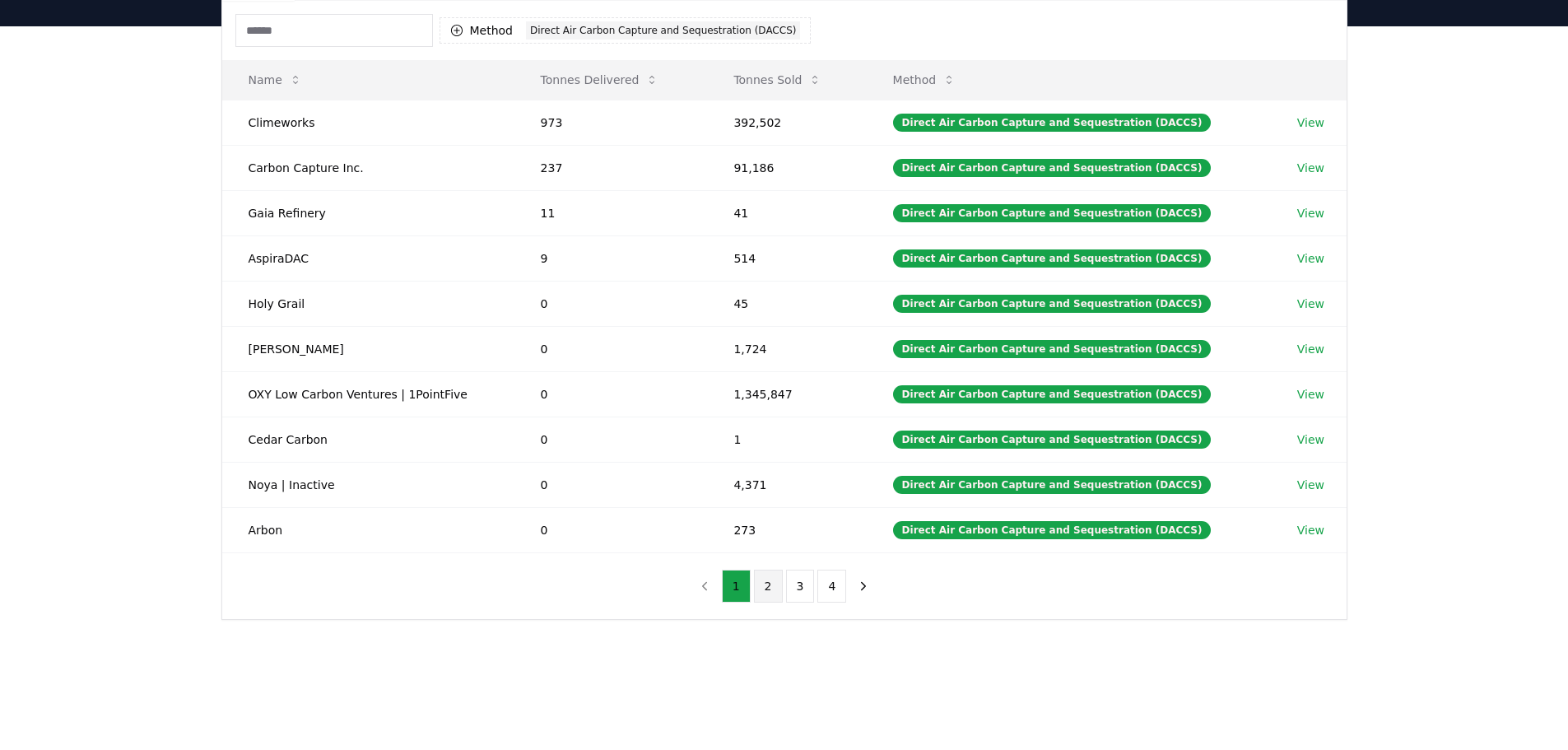
click at [765, 584] on button "2" at bounding box center [768, 585] width 29 height 33
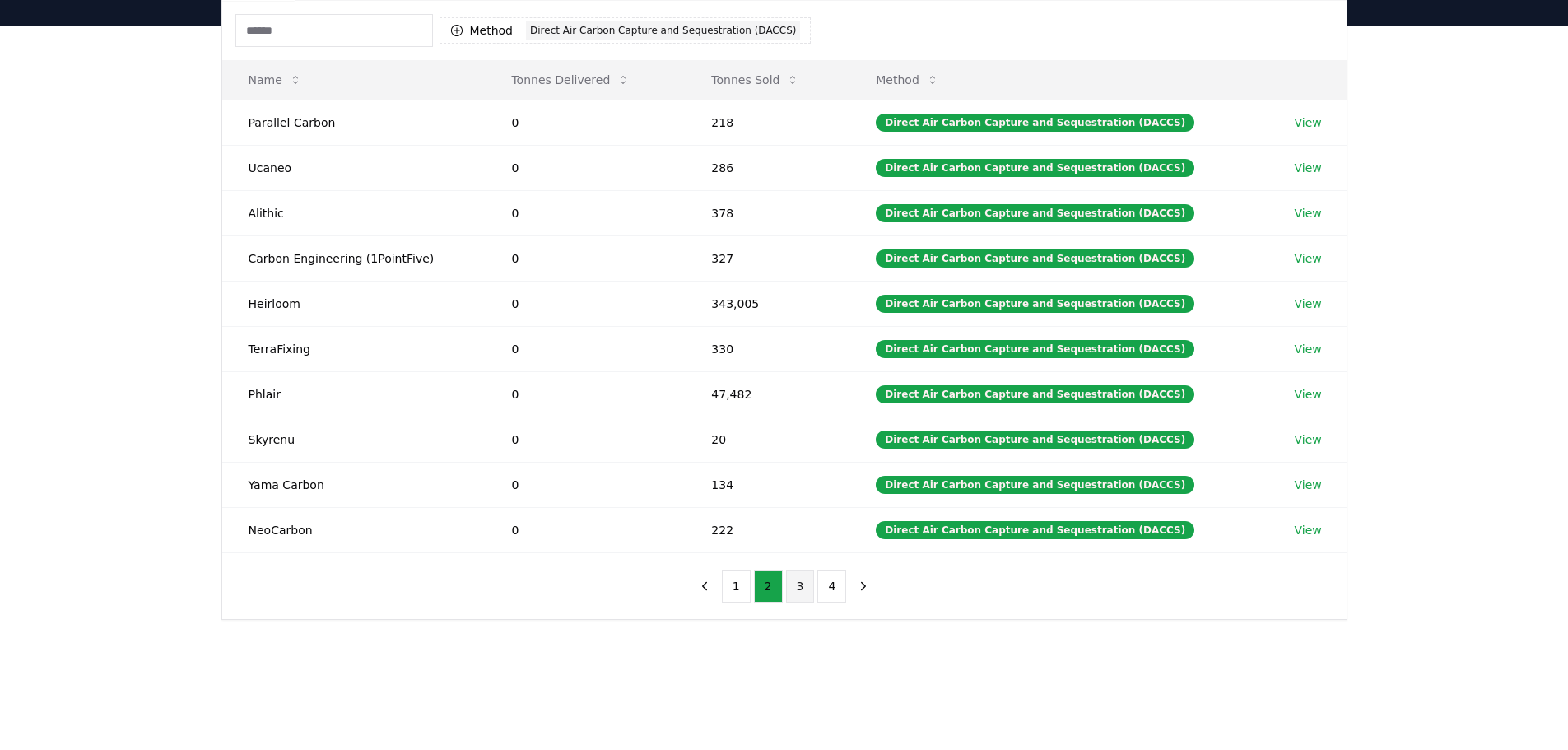
click at [799, 580] on button "3" at bounding box center [800, 585] width 29 height 33
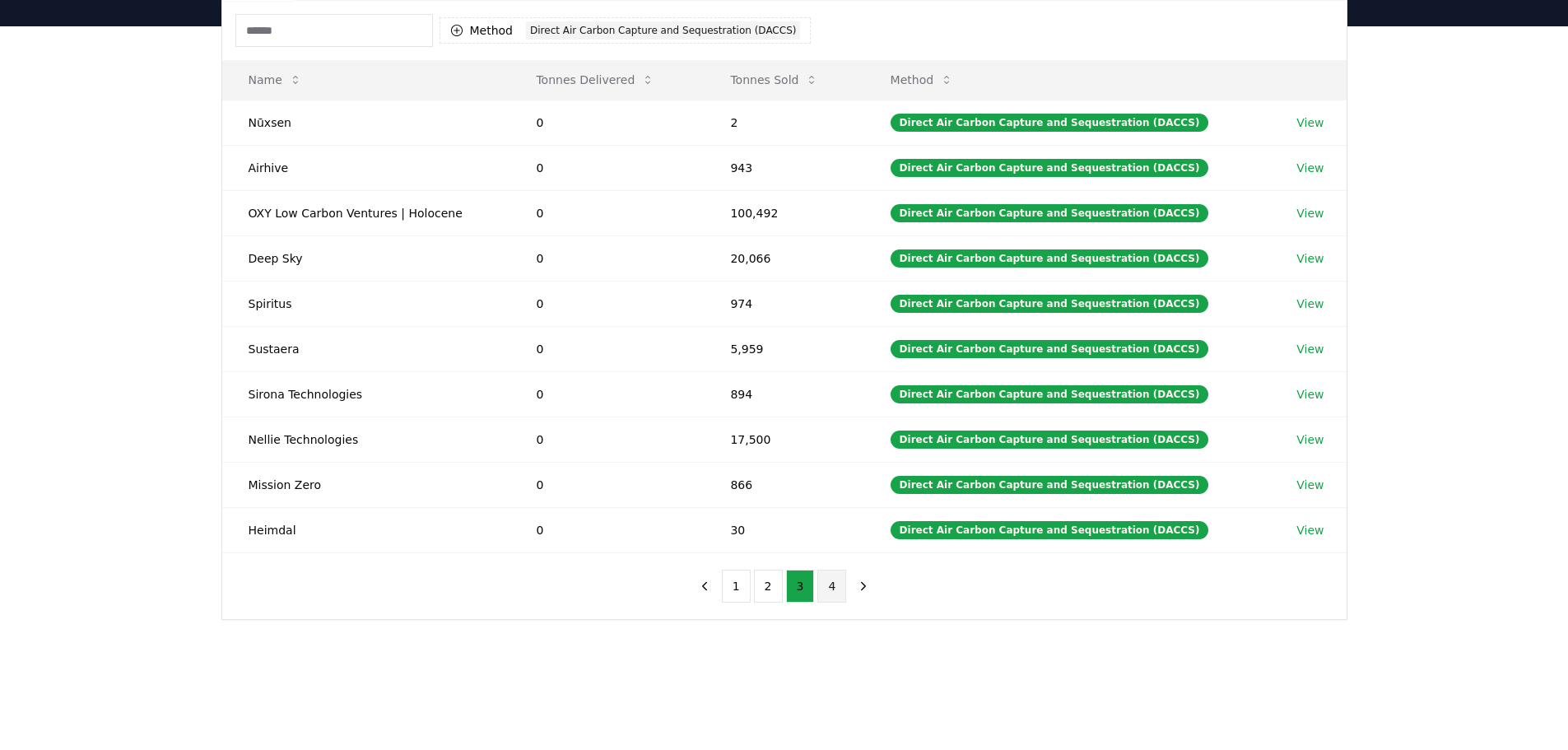
click at [832, 580] on button "4" at bounding box center [831, 585] width 29 height 33
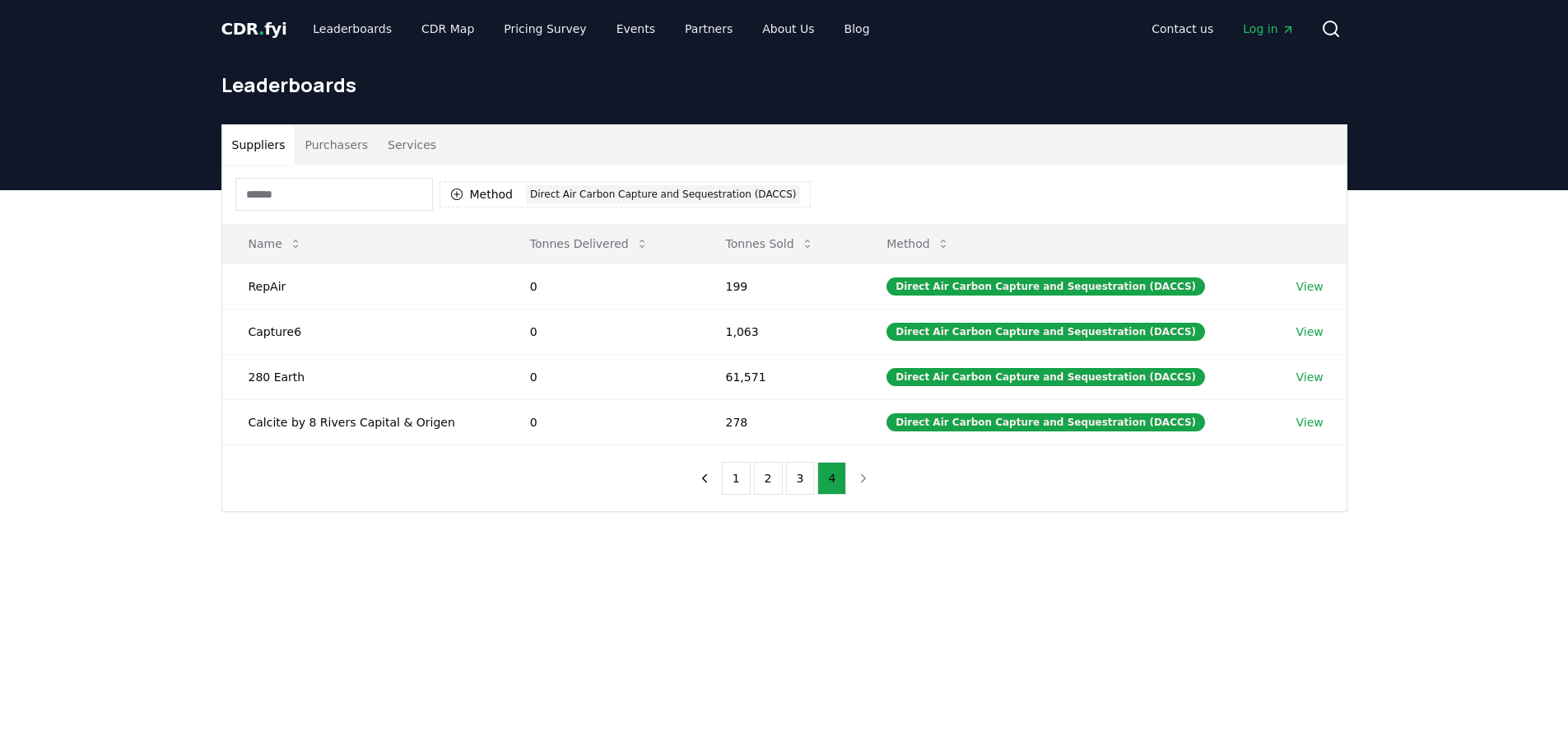
scroll to position [0, 0]
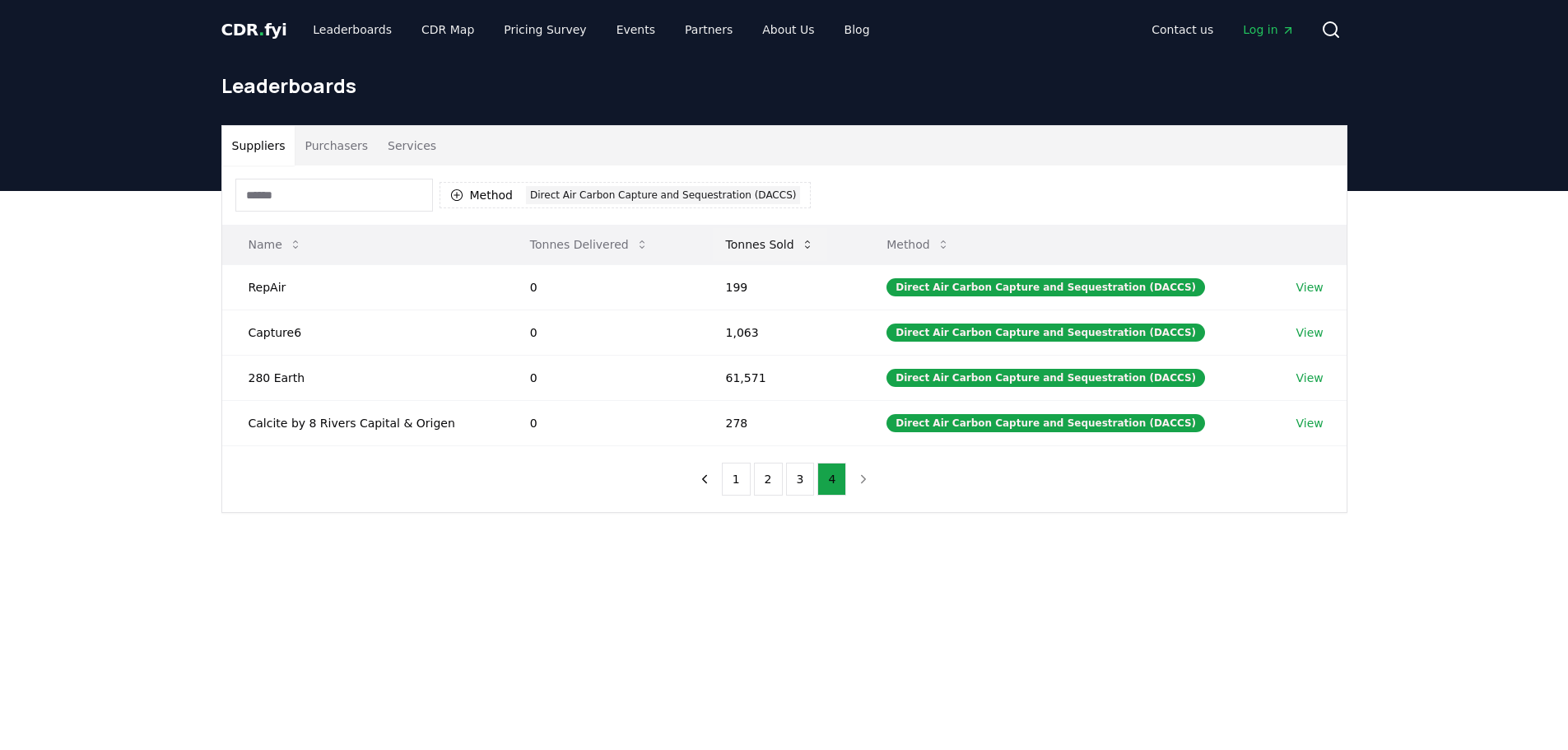
click at [783, 249] on button "Tonnes Sold" at bounding box center [769, 244] width 114 height 33
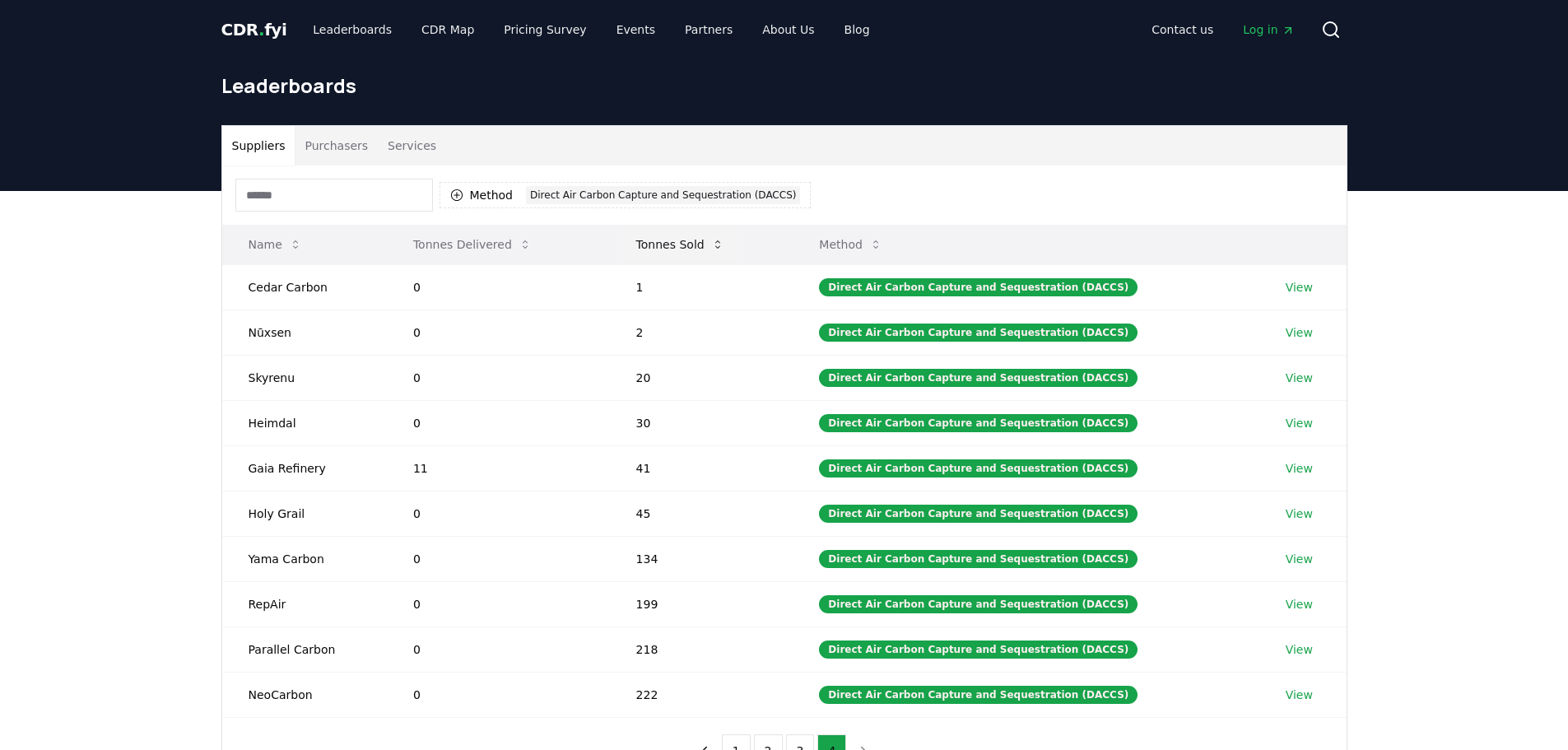
click at [686, 244] on button "Tonnes Sold" at bounding box center [680, 244] width 114 height 33
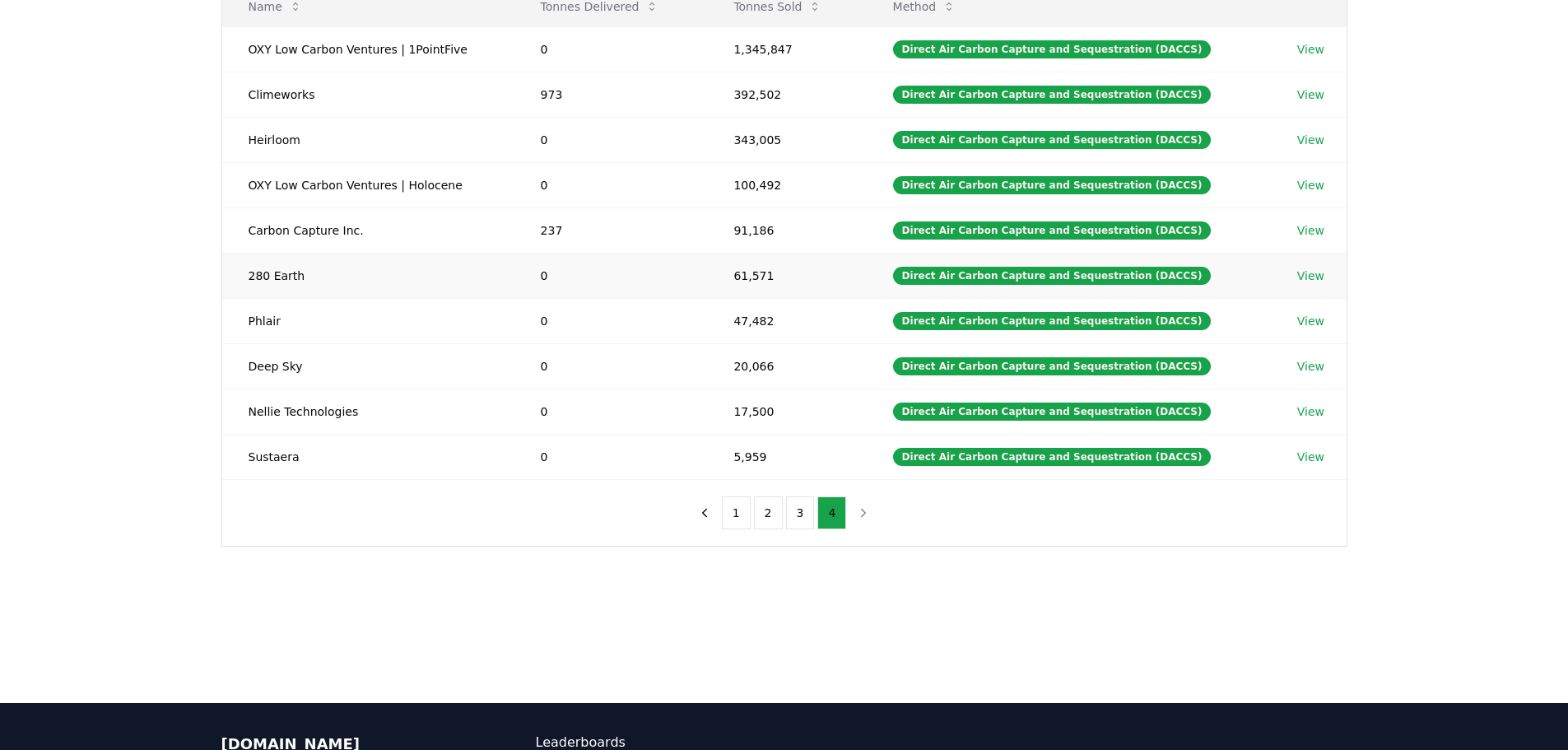
scroll to position [247, 0]
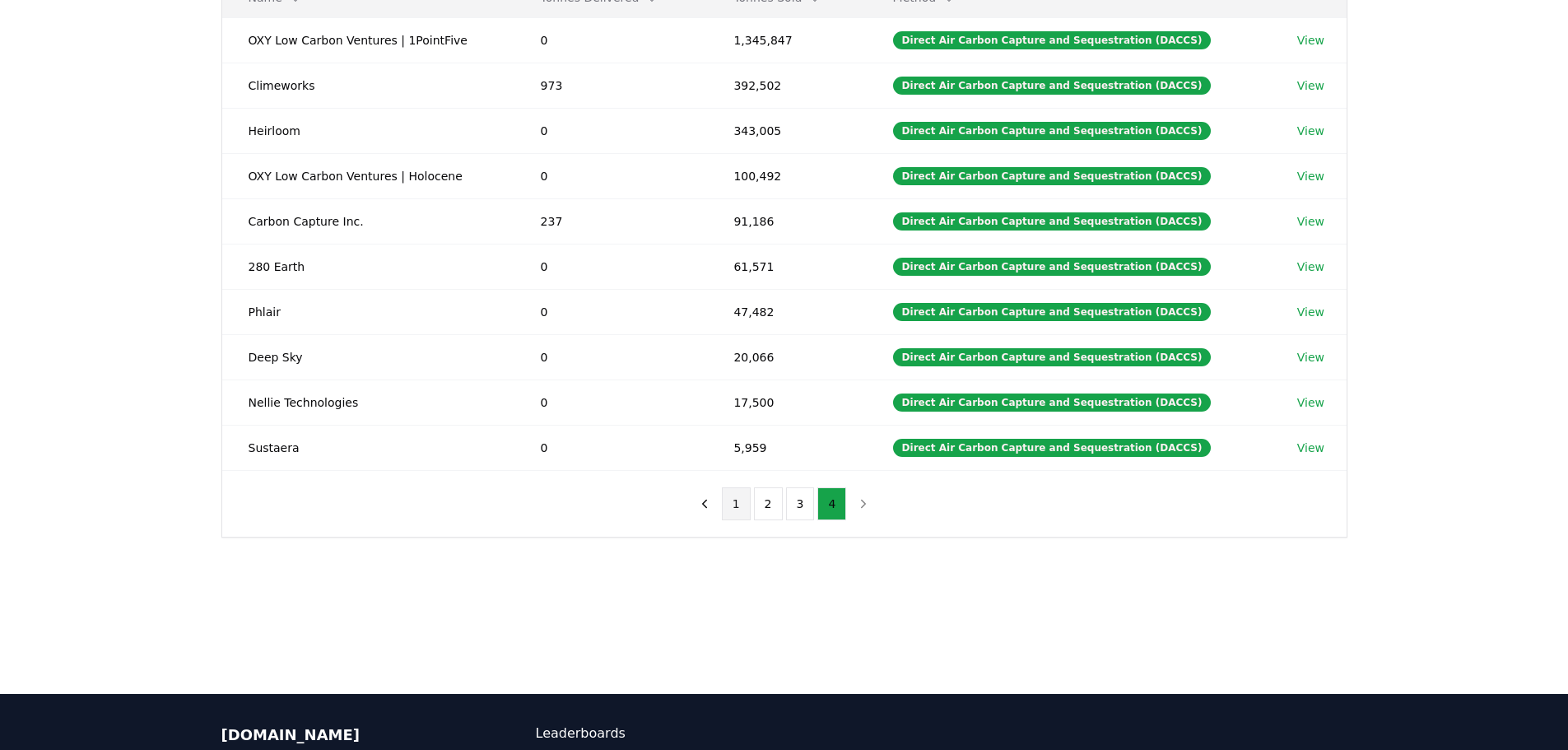
click at [738, 502] on button "1" at bounding box center [736, 503] width 29 height 33
click at [769, 506] on button "2" at bounding box center [768, 503] width 29 height 33
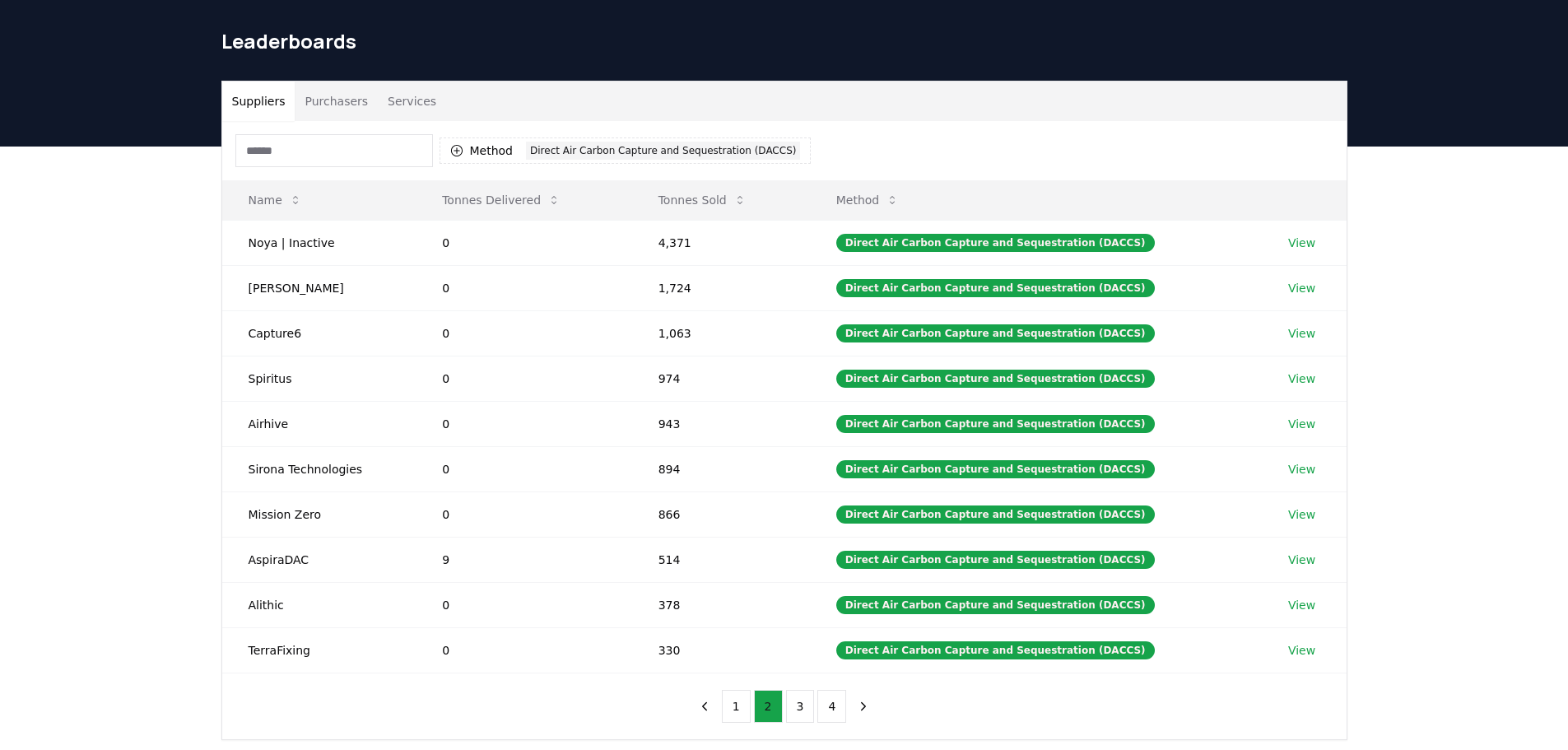
scroll to position [82, 0]
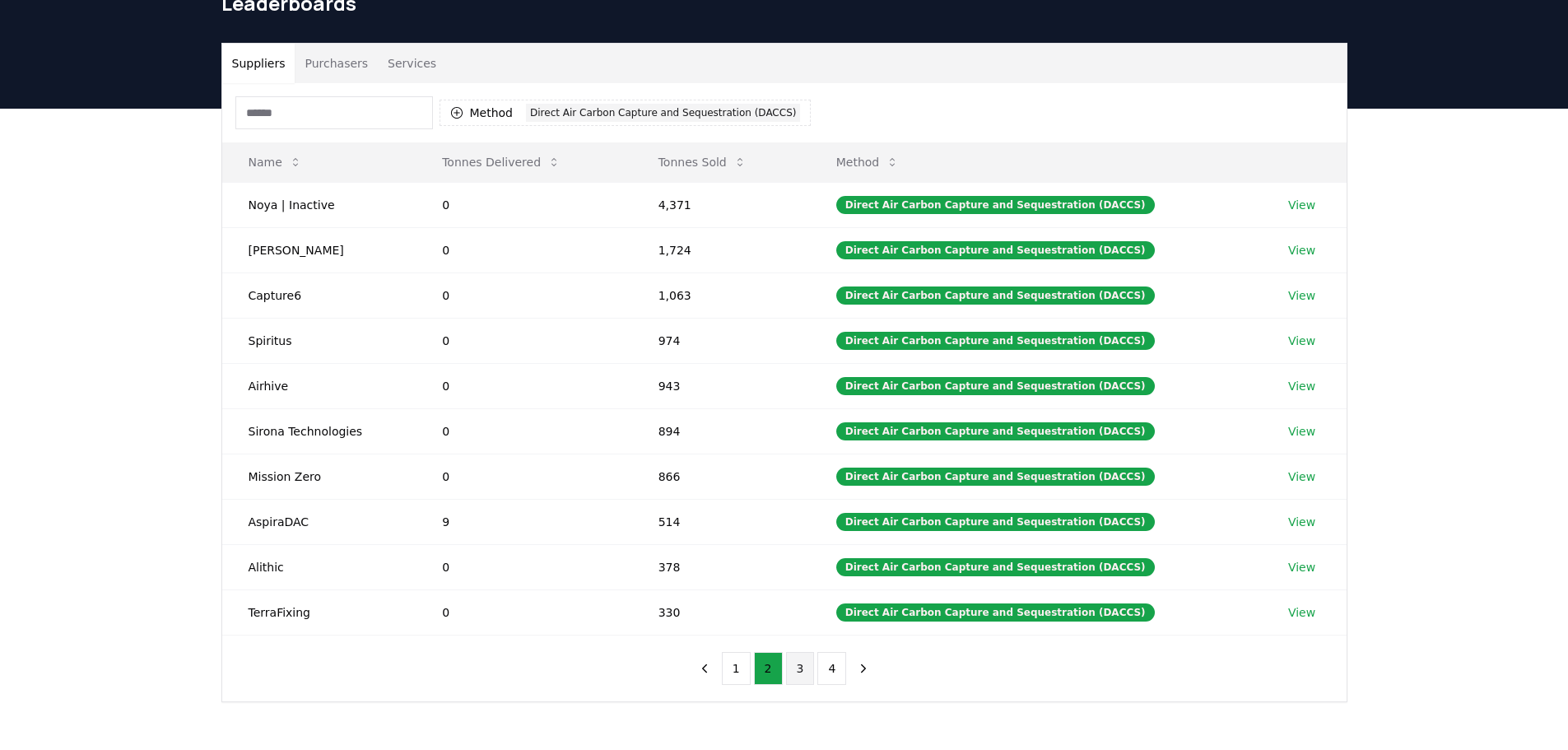
click at [796, 668] on button "3" at bounding box center [800, 668] width 29 height 33
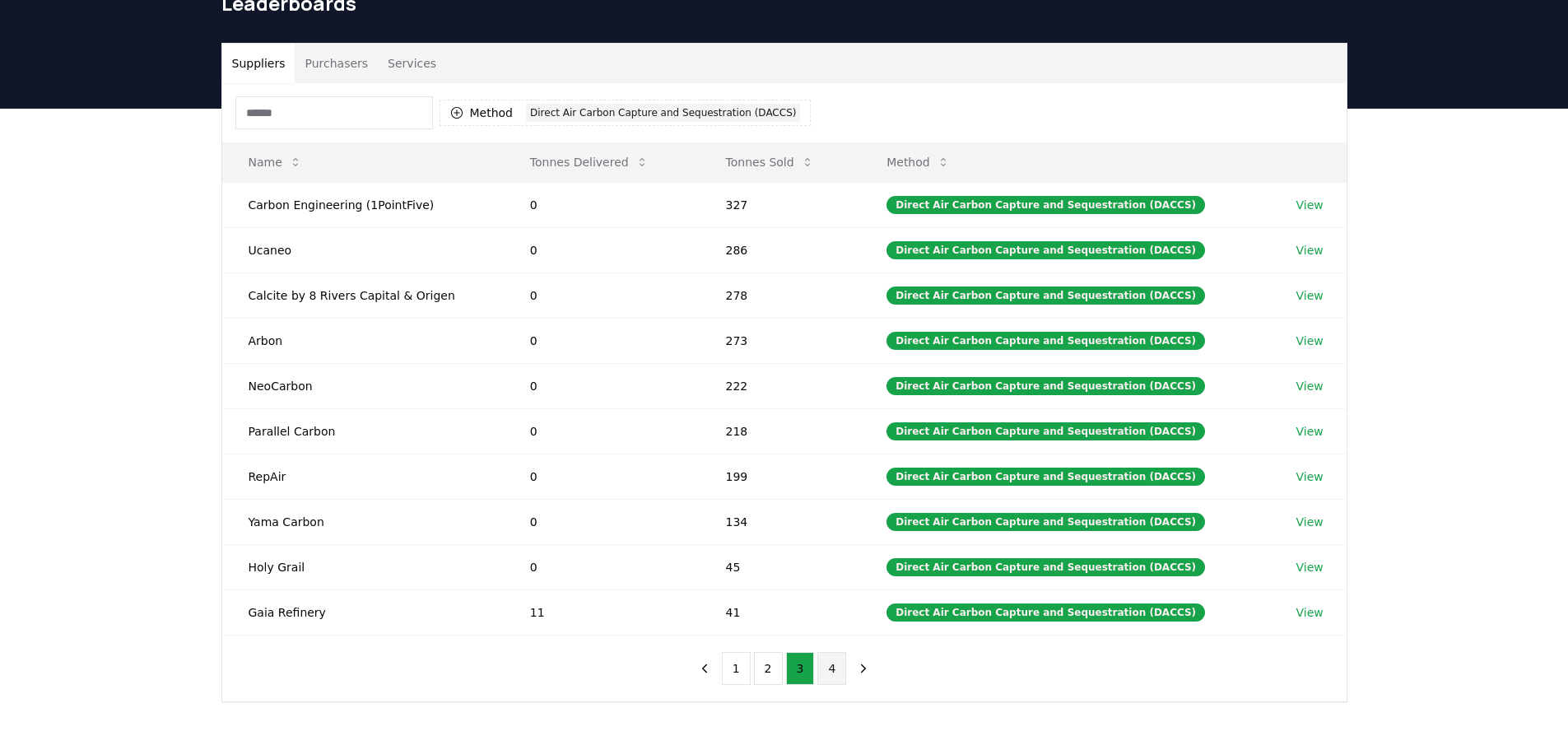
click at [823, 667] on button "4" at bounding box center [831, 668] width 29 height 33
